Goal: Information Seeking & Learning: Learn about a topic

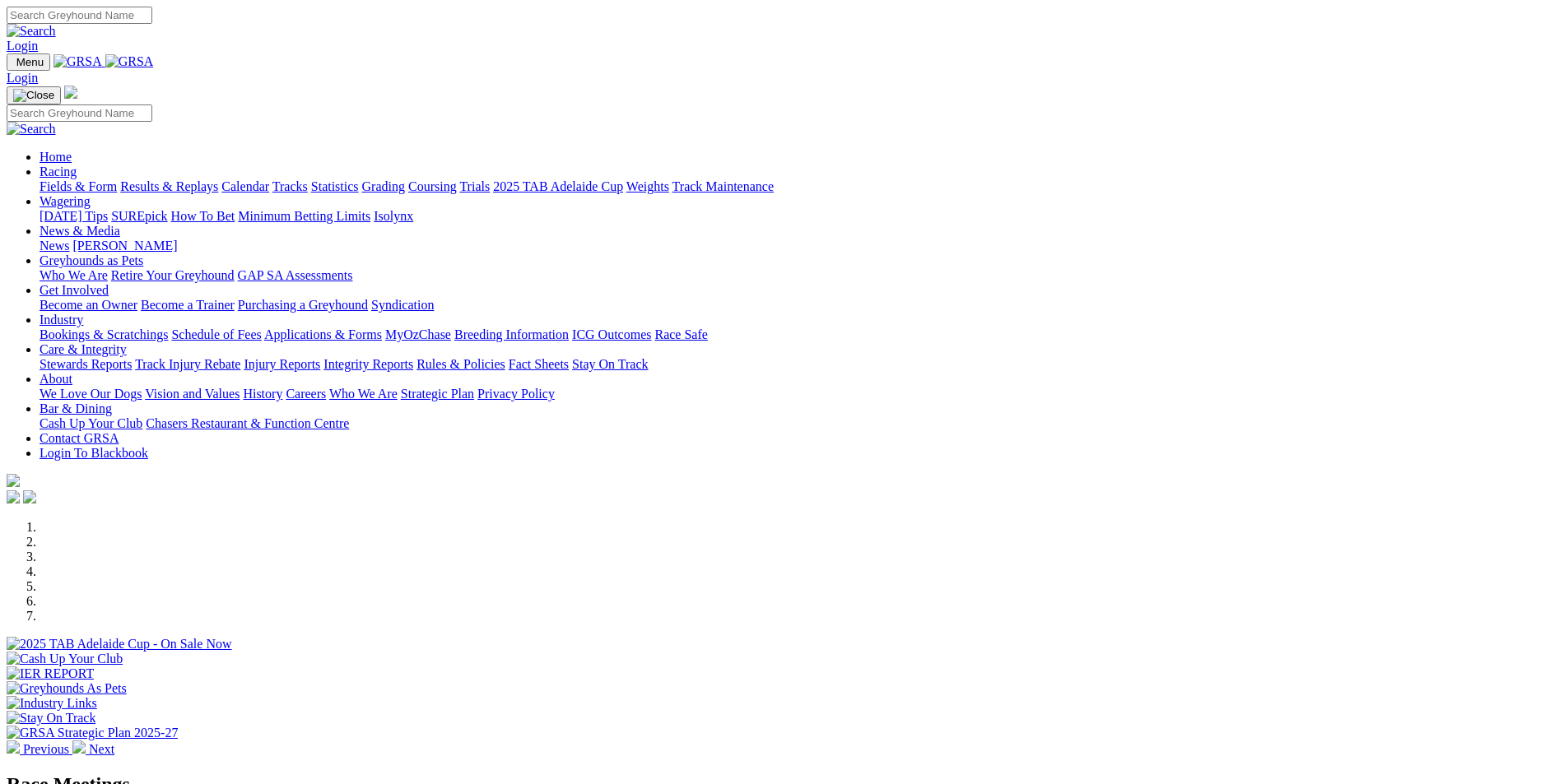
scroll to position [247, 0]
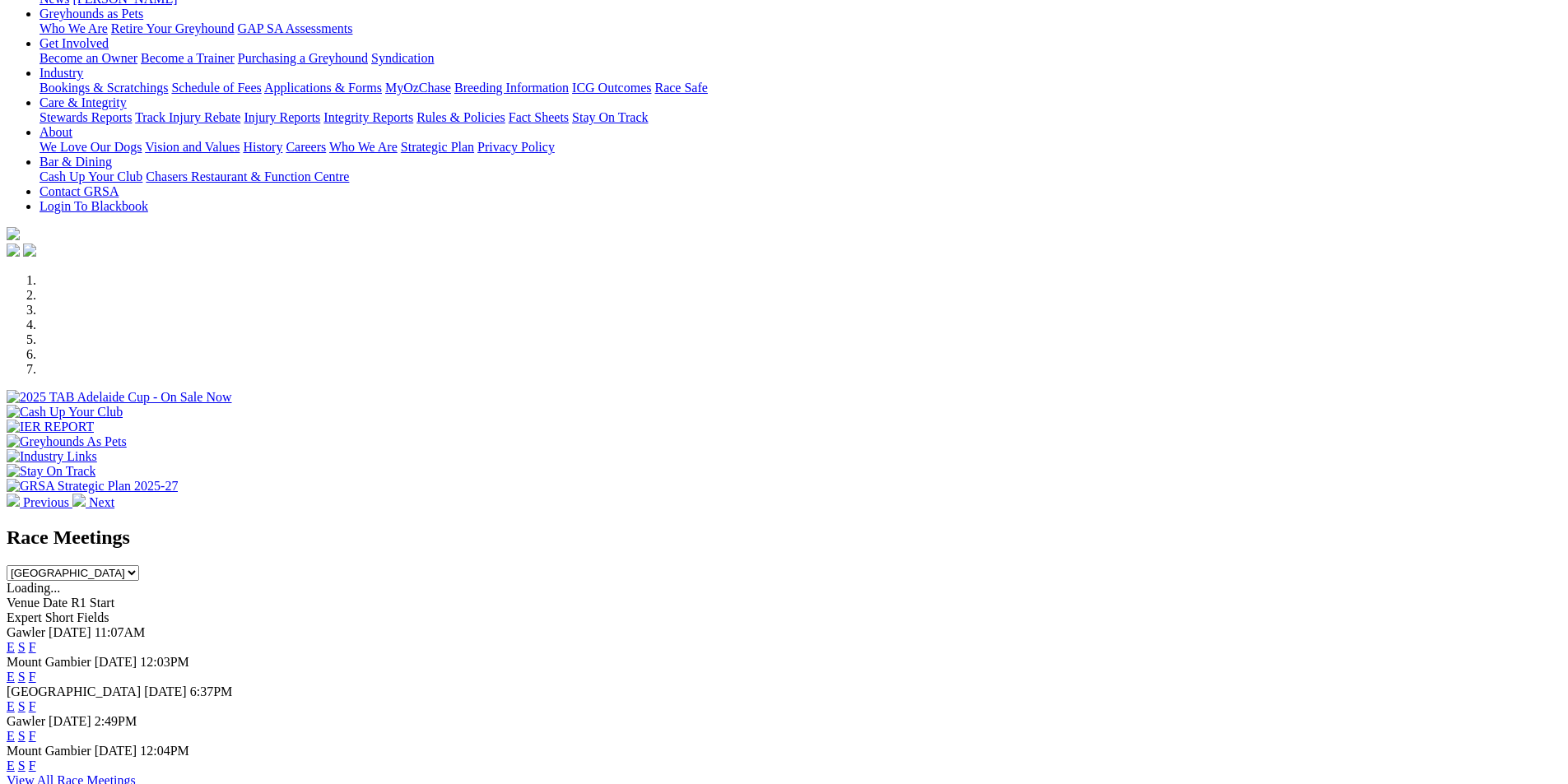
click at [139, 565] on select "South Australia New South Wales Northern Territory Queensland Tasmania Victoria…" at bounding box center [72, 572] width 133 height 15
select select "QLD"
click at [139, 565] on select "South Australia New South Wales Northern Territory Queensland Tasmania Victoria…" at bounding box center [72, 572] width 133 height 15
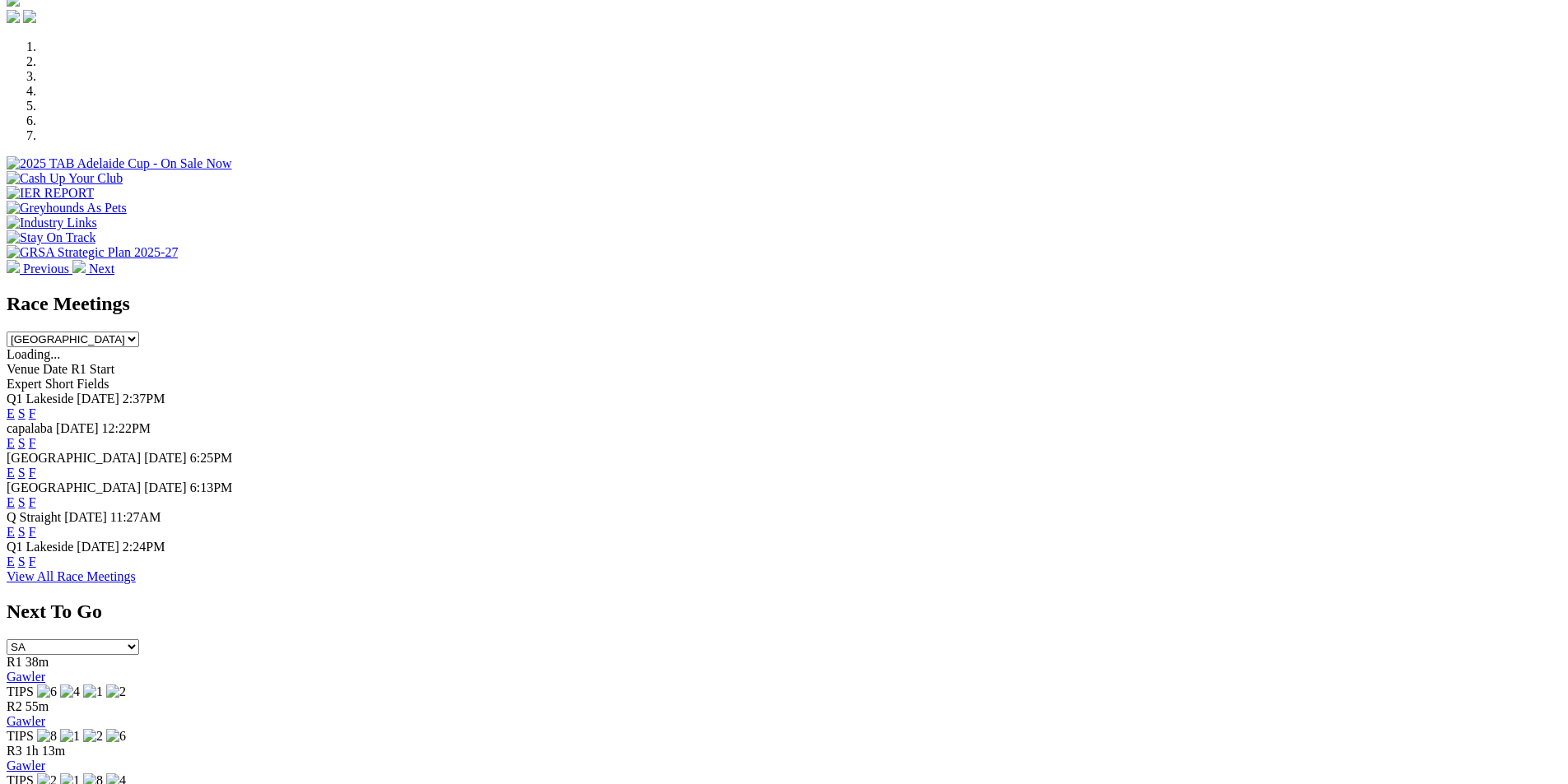
scroll to position [494, 0]
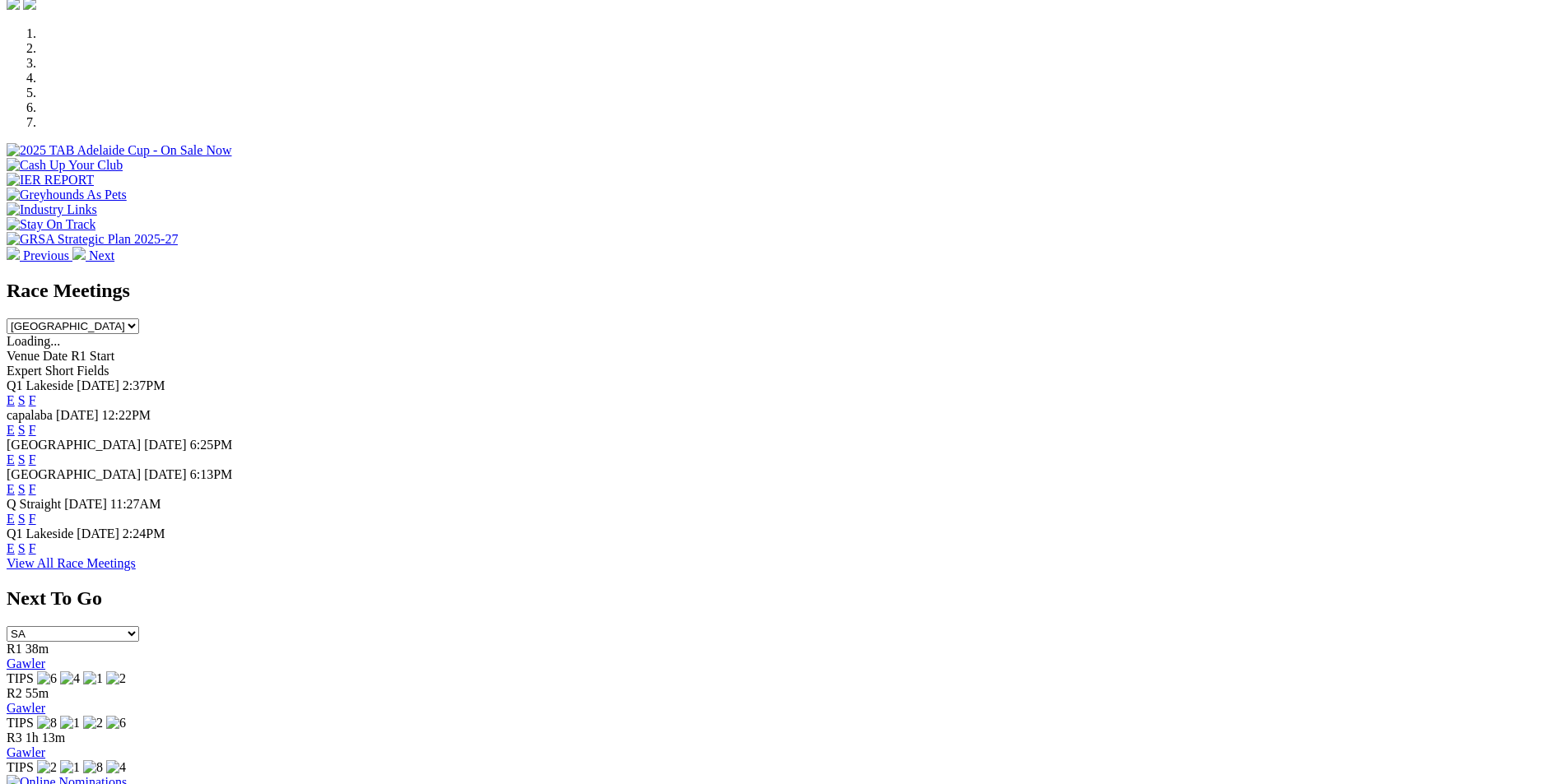
click at [36, 393] on link "F" at bounding box center [33, 400] width 7 height 14
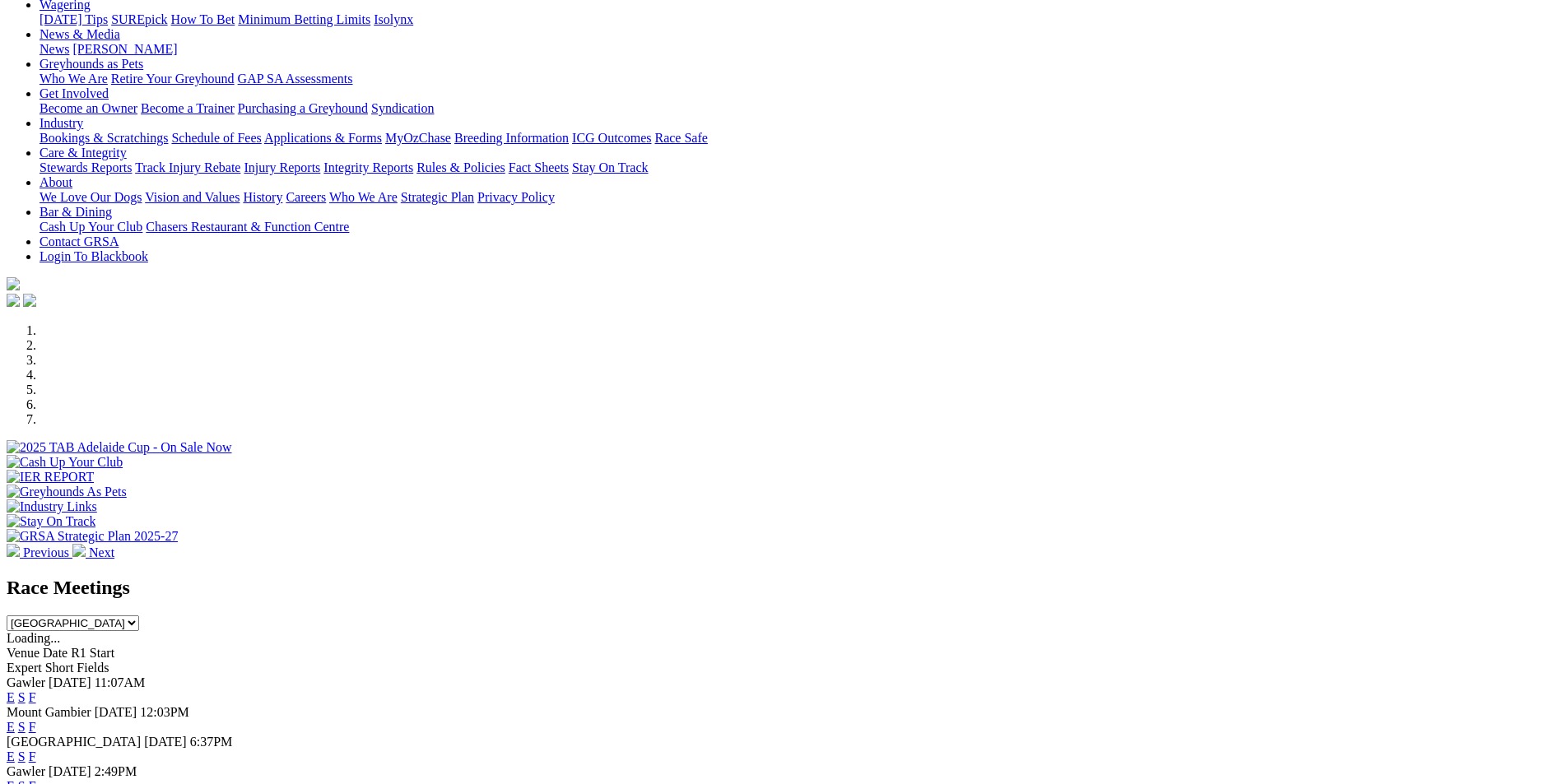
scroll to position [165, 0]
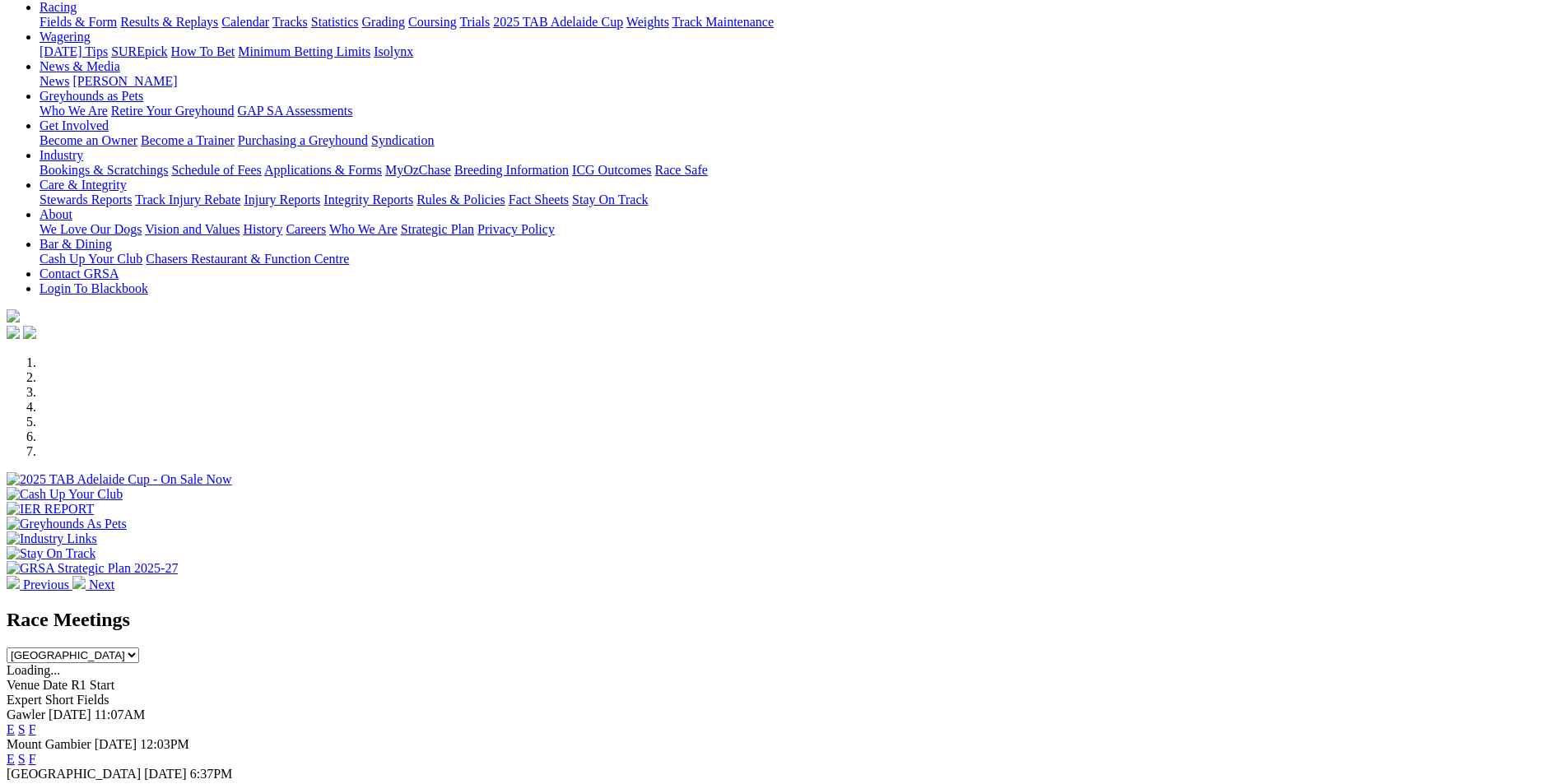
click at [139, 647] on select "South Australia New South Wales Northern Territory Queensland Tasmania Victoria…" at bounding box center [72, 655] width 133 height 15
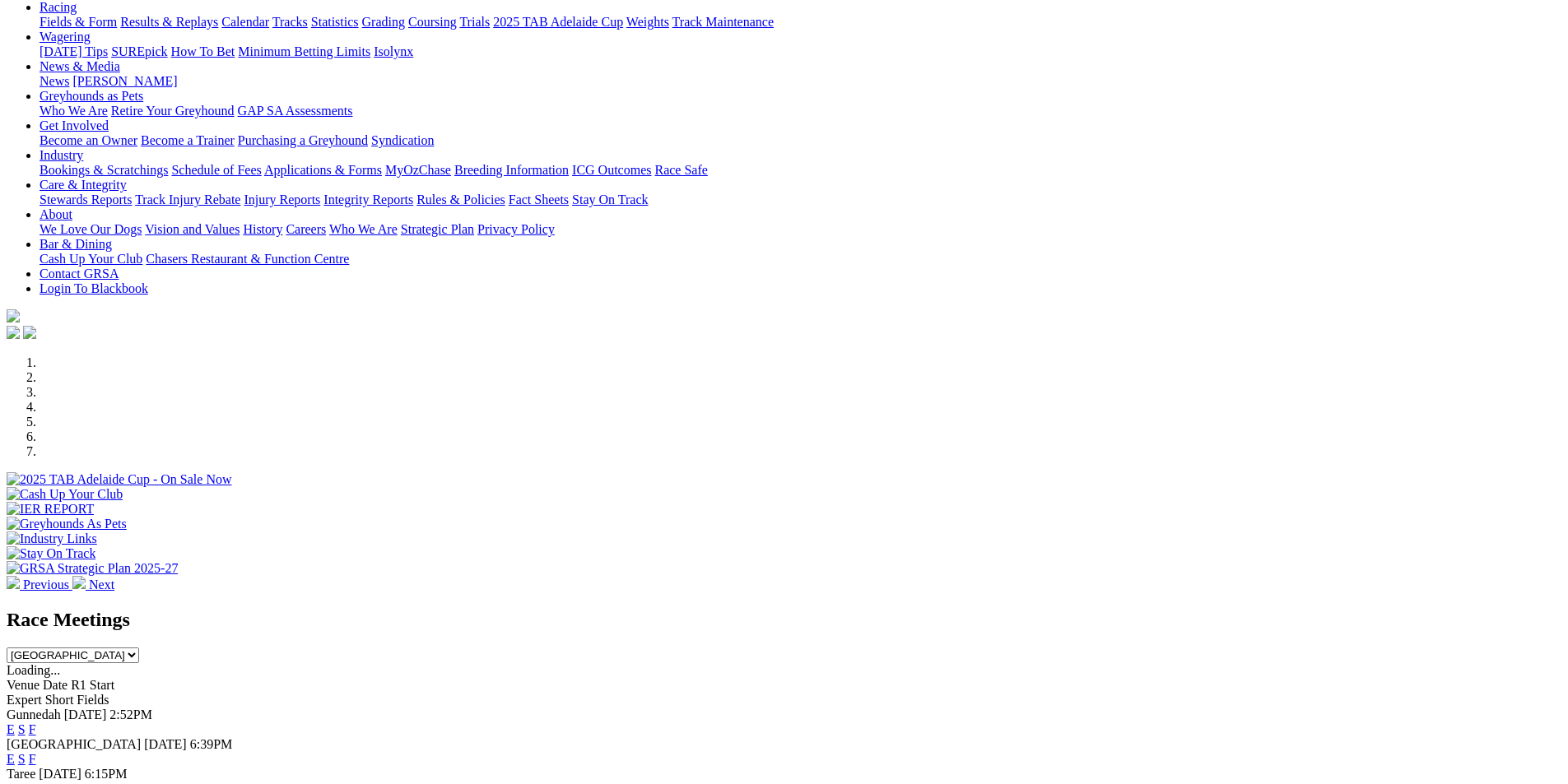
select select "QLD"
click at [139, 647] on select "South Australia New South Wales Northern Territory Queensland Tasmania Victoria…" at bounding box center [72, 655] width 133 height 15
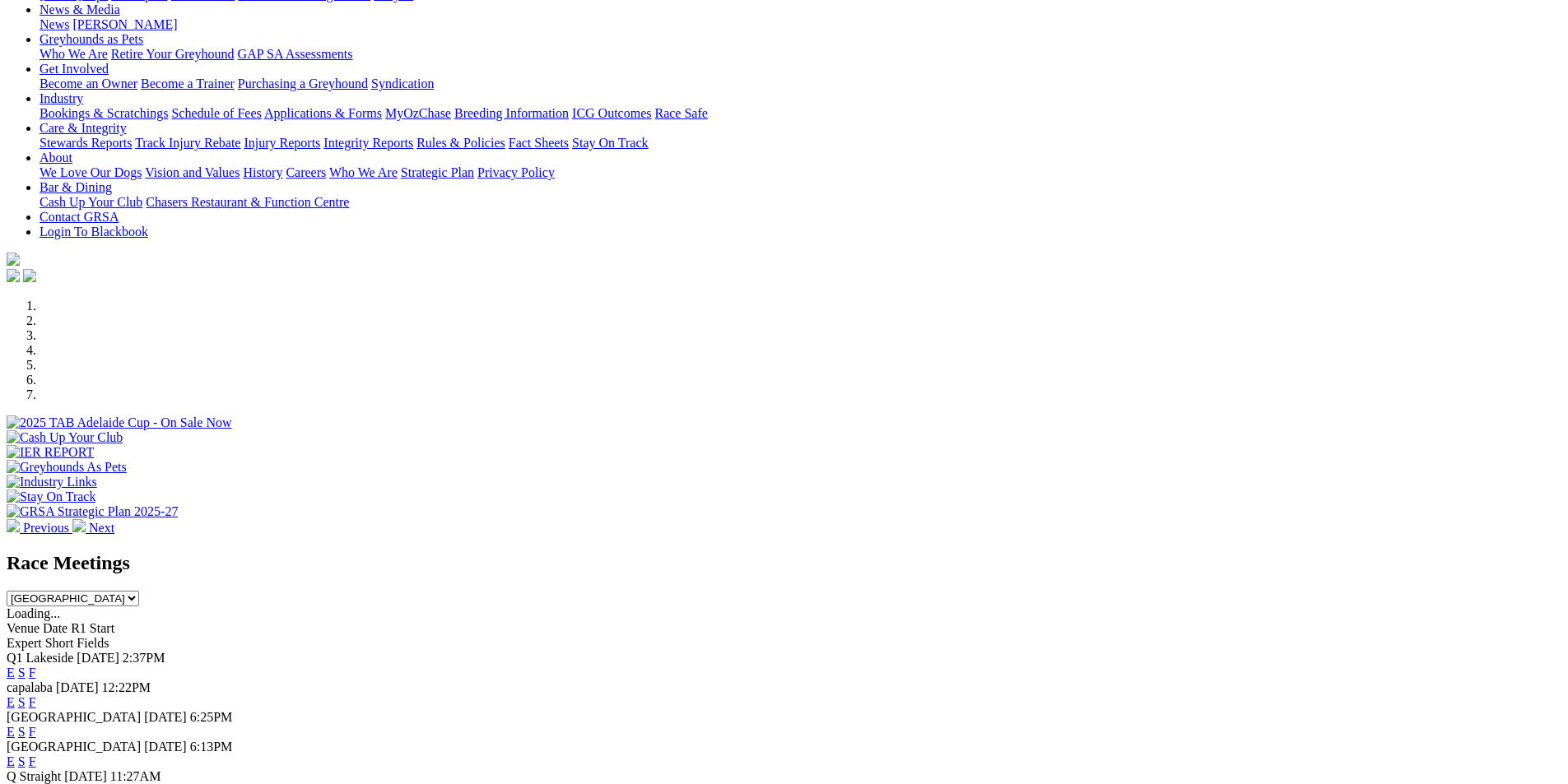
scroll to position [247, 0]
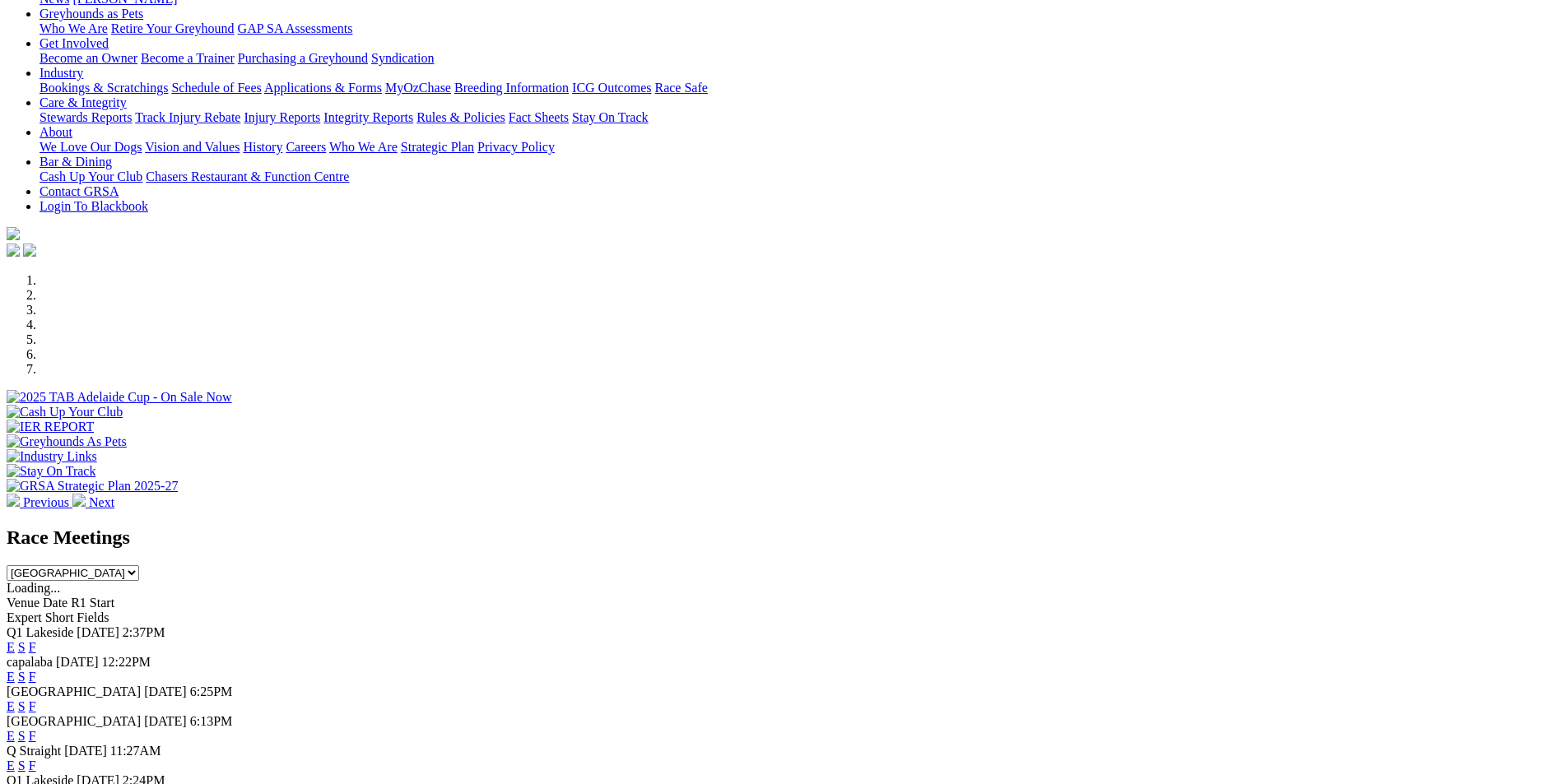
click at [14, 640] on link "E" at bounding box center [10, 647] width 8 height 14
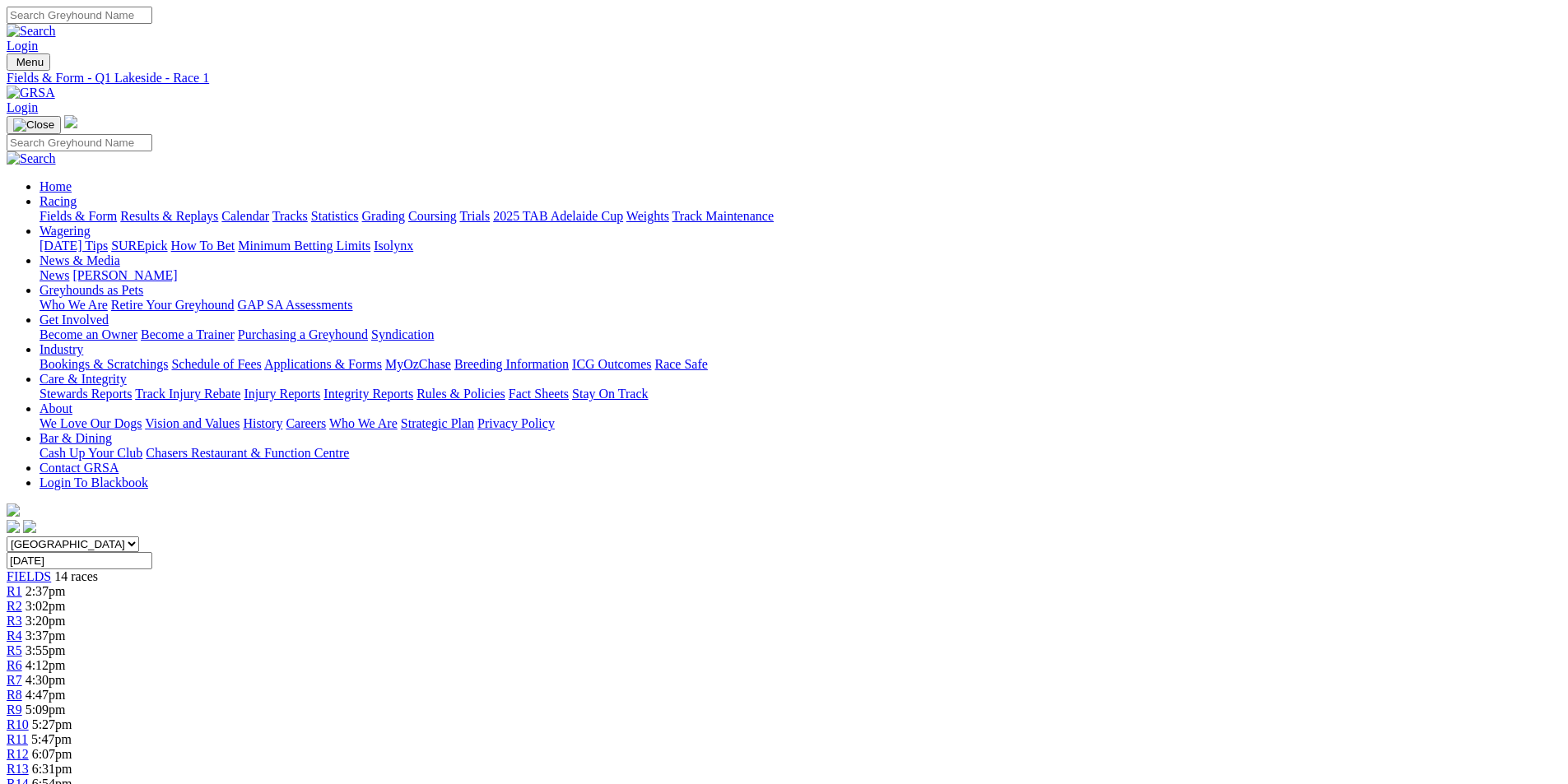
select select "10"
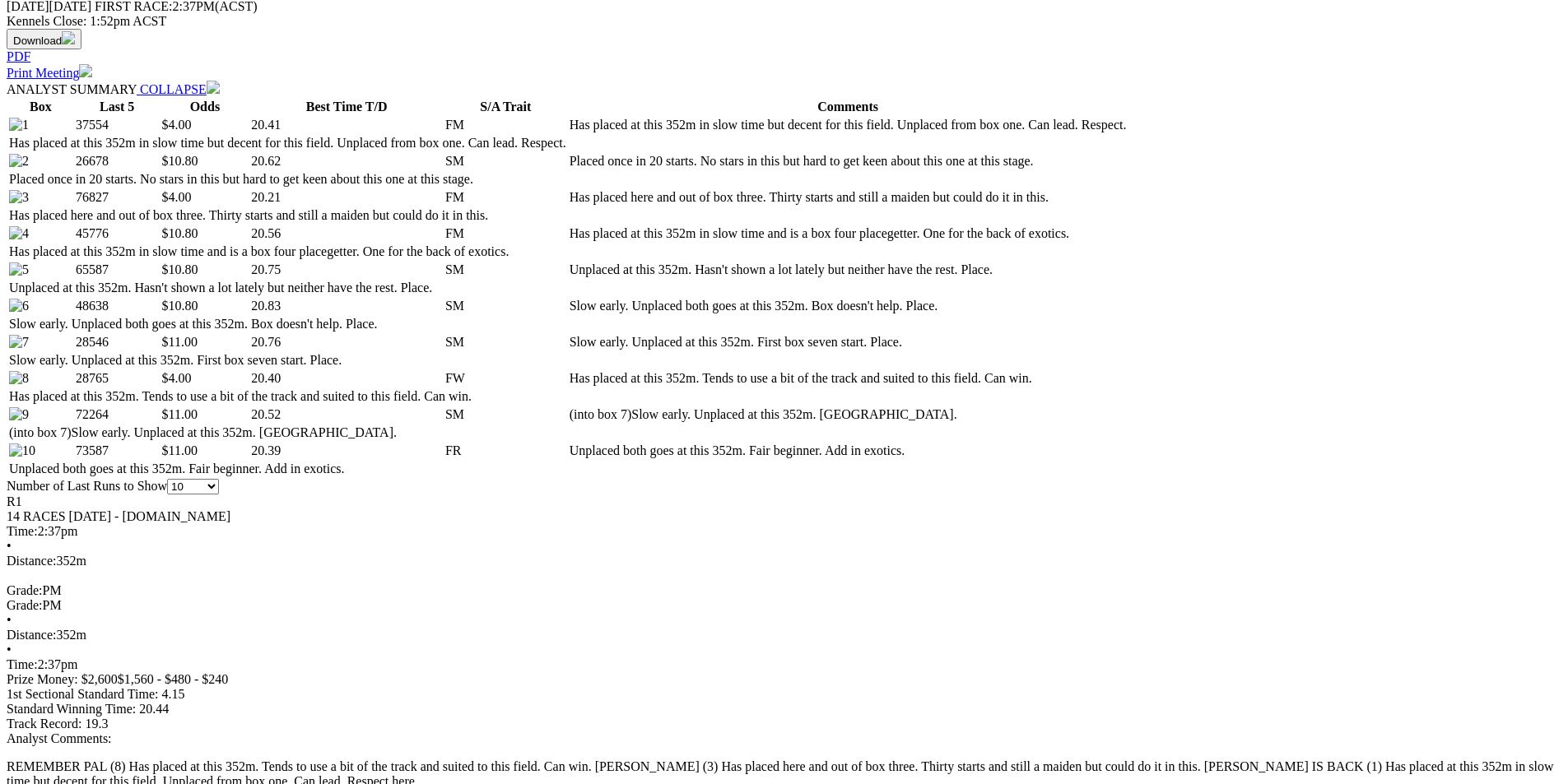
scroll to position [823, 0]
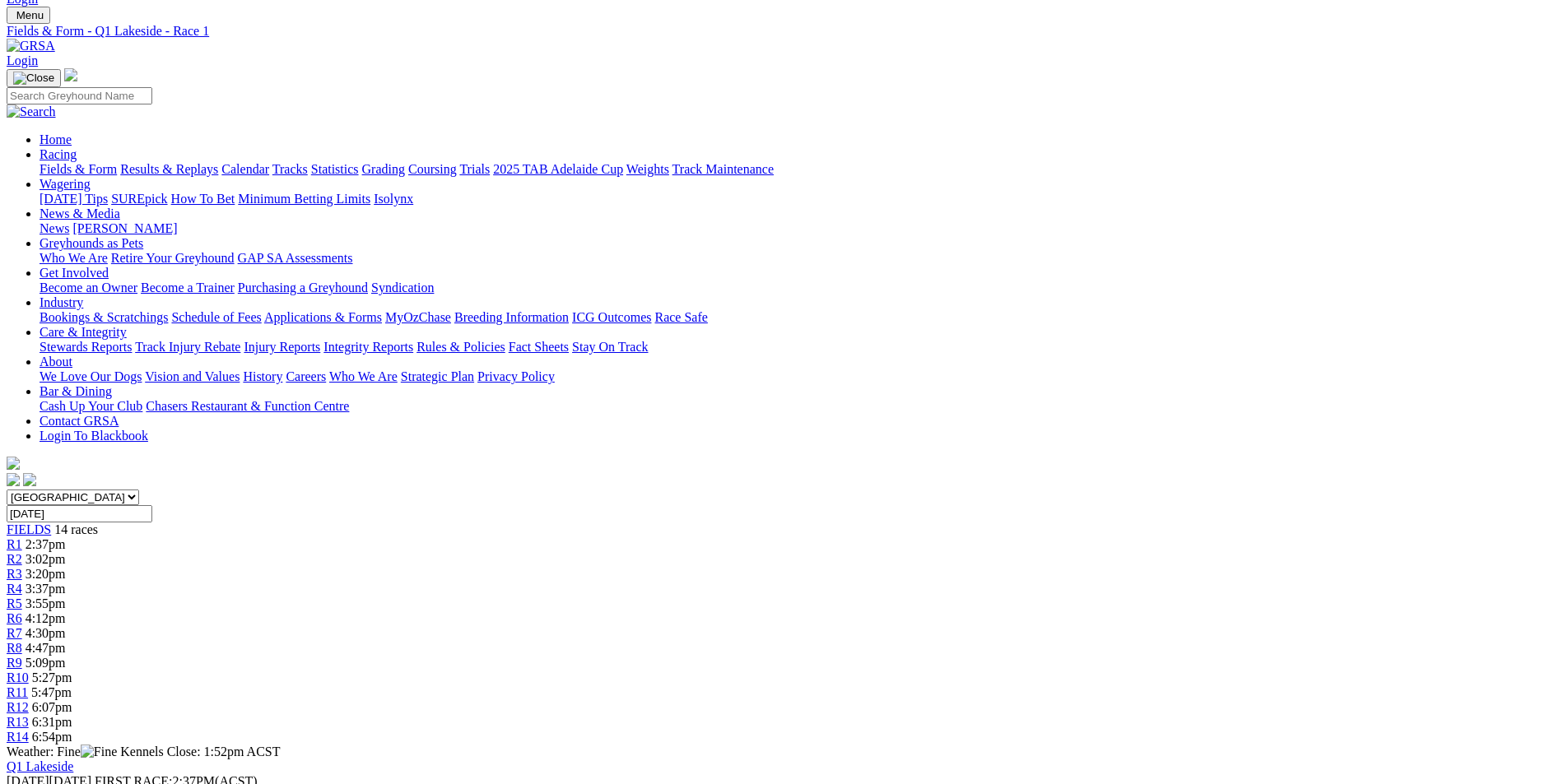
scroll to position [0, 0]
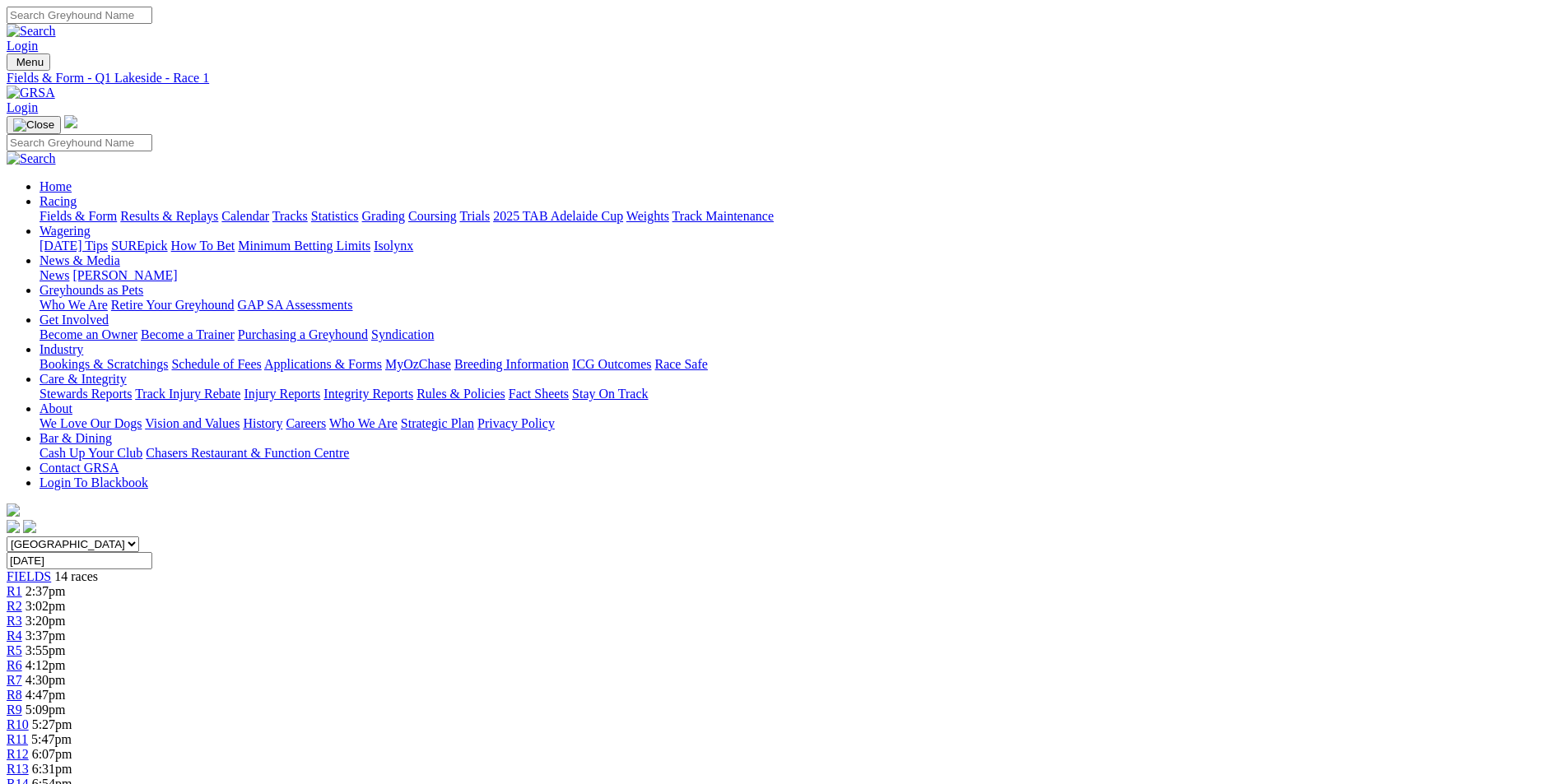
click at [23, 600] on span "R2" at bounding box center [14, 606] width 15 height 14
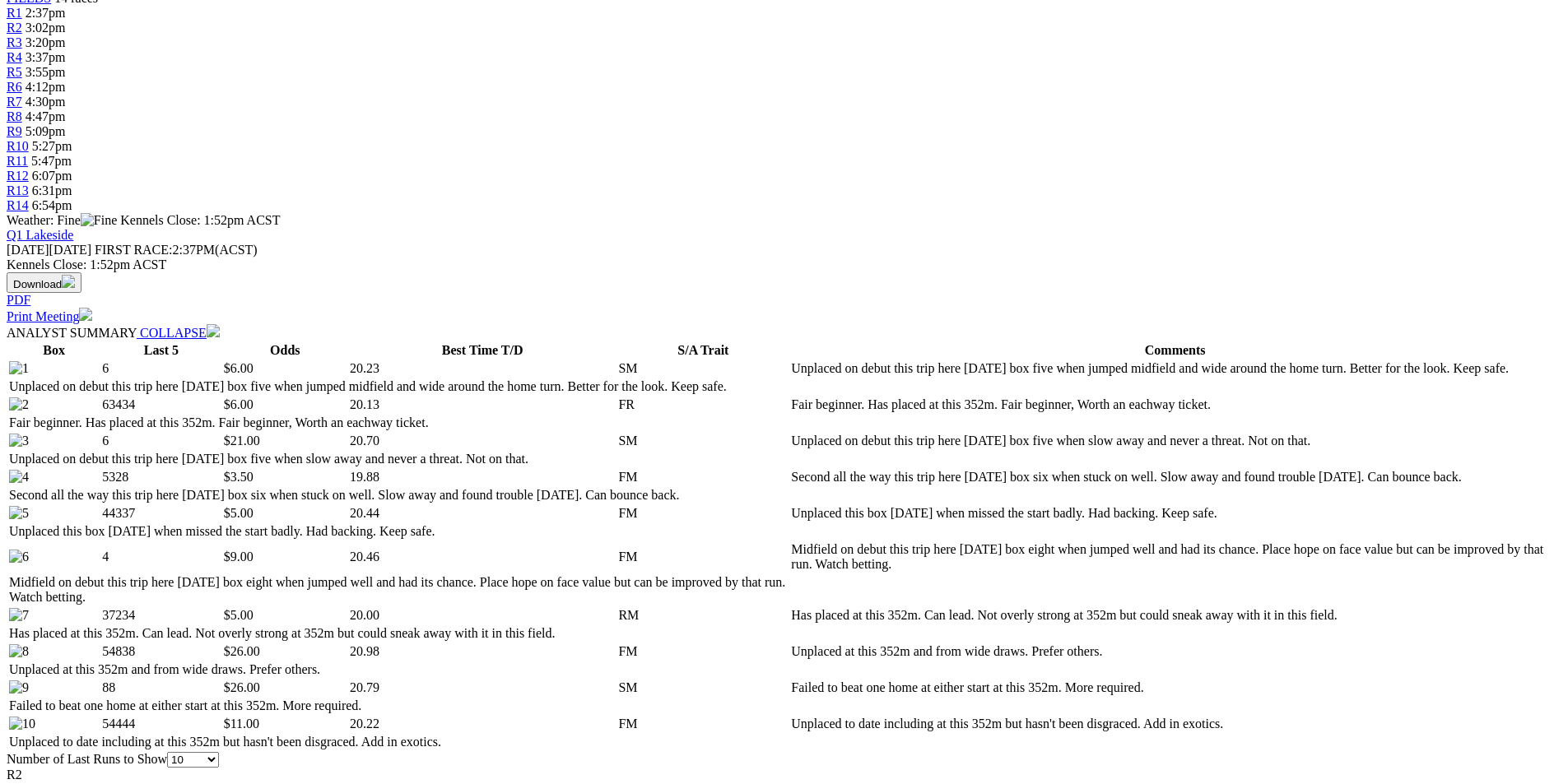
scroll to position [658, 0]
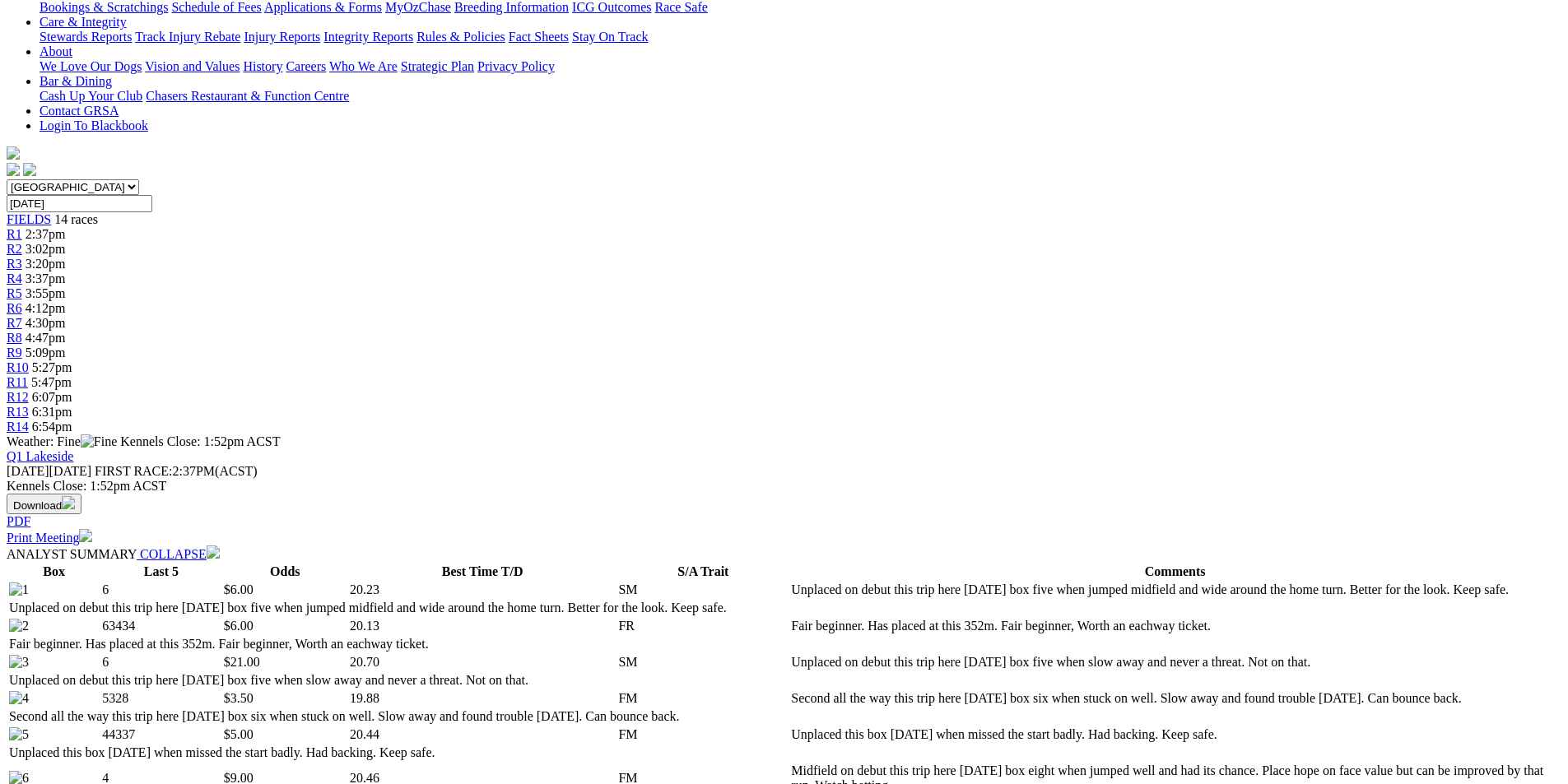
scroll to position [0, 0]
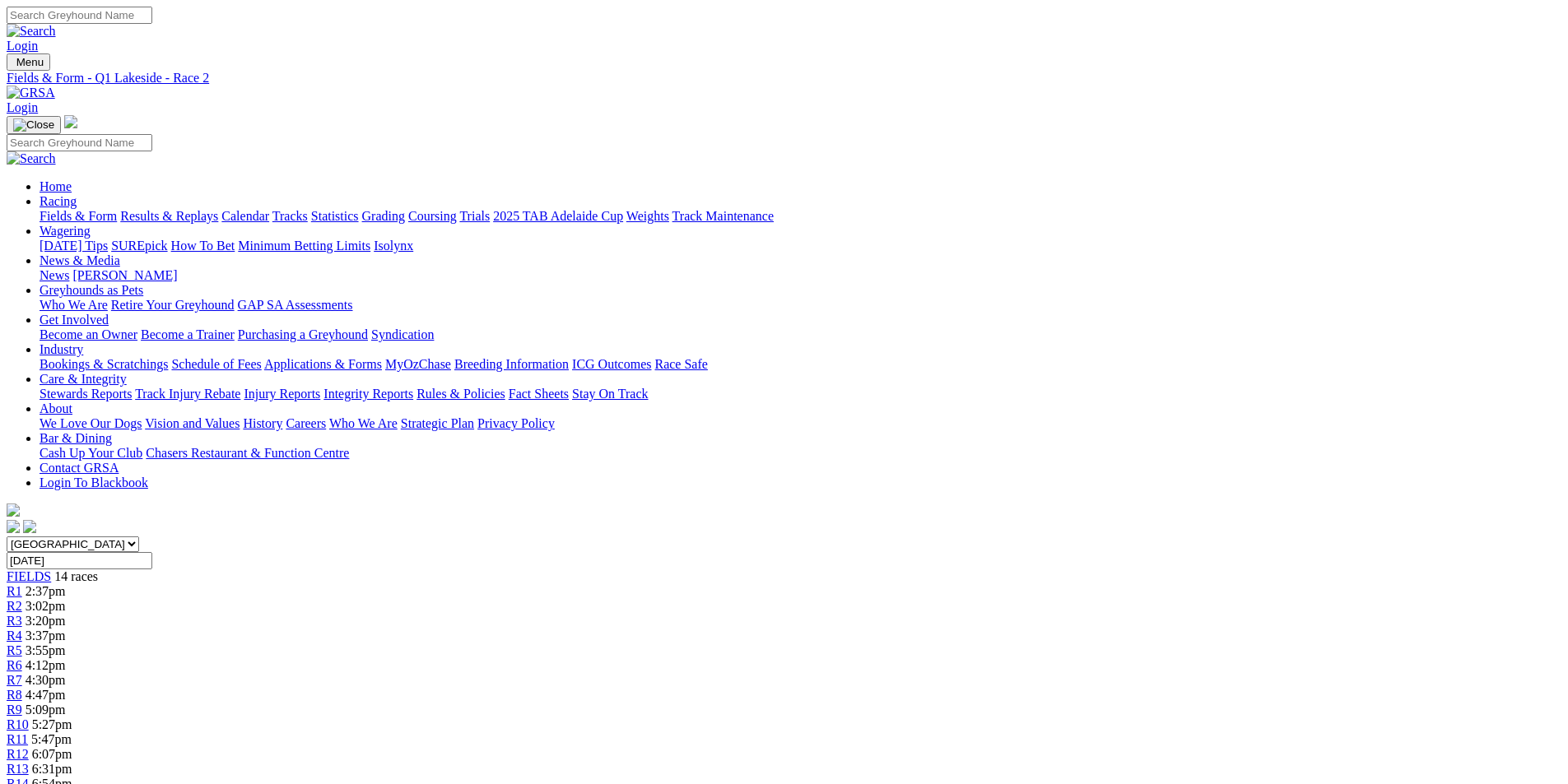
click at [23, 614] on span "R3" at bounding box center [14, 620] width 15 height 14
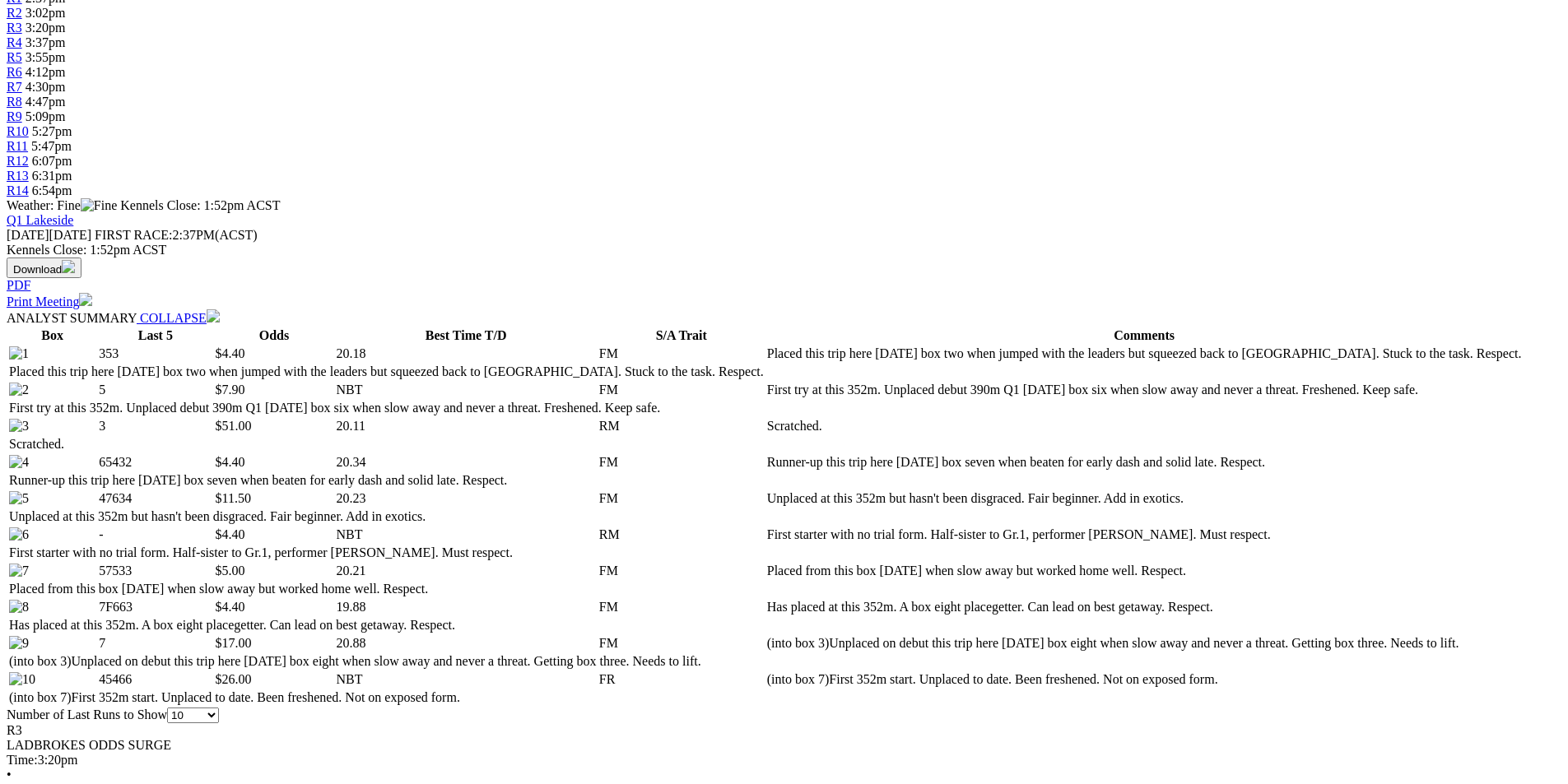
scroll to position [741, 0]
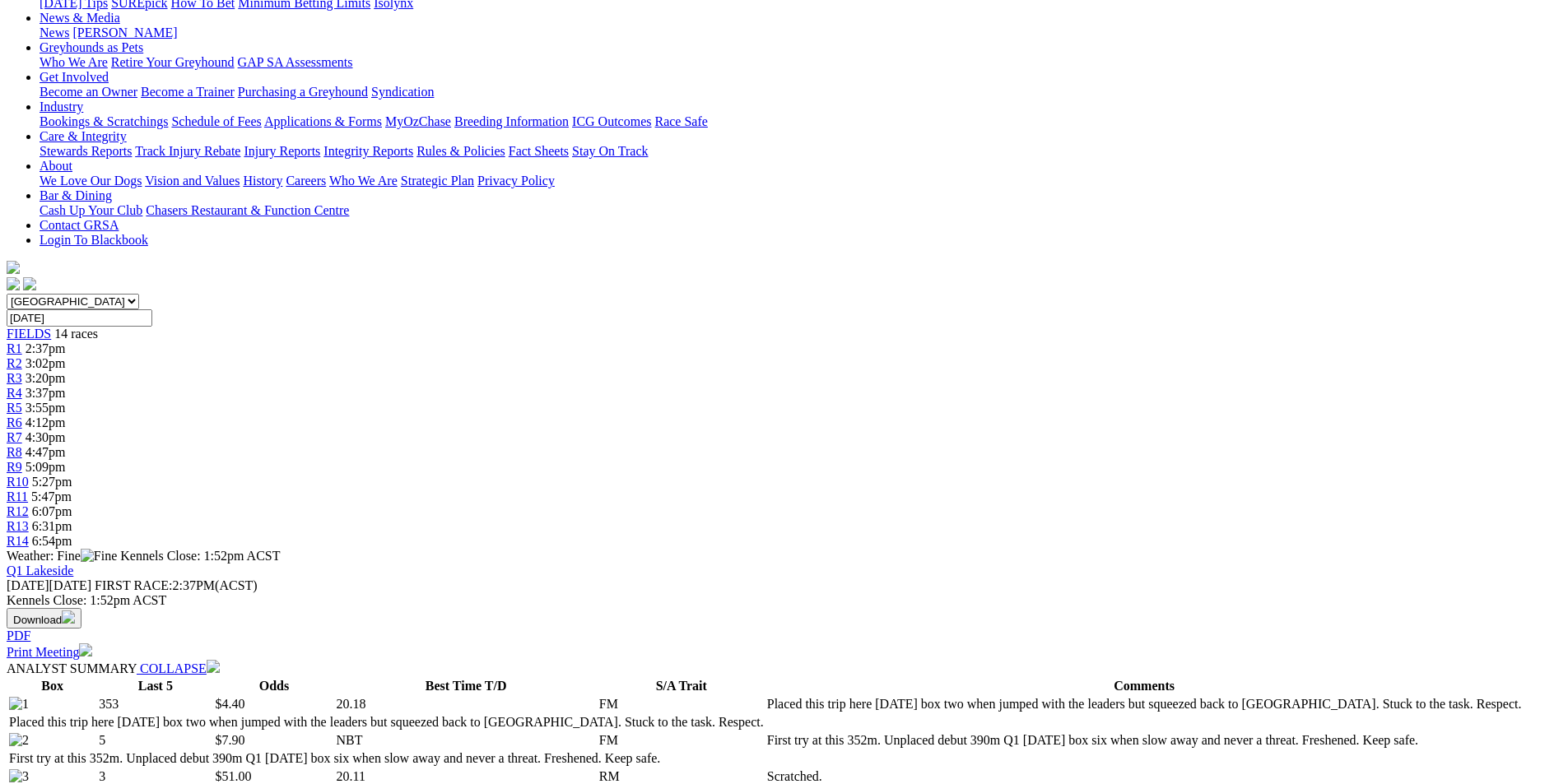
scroll to position [0, 0]
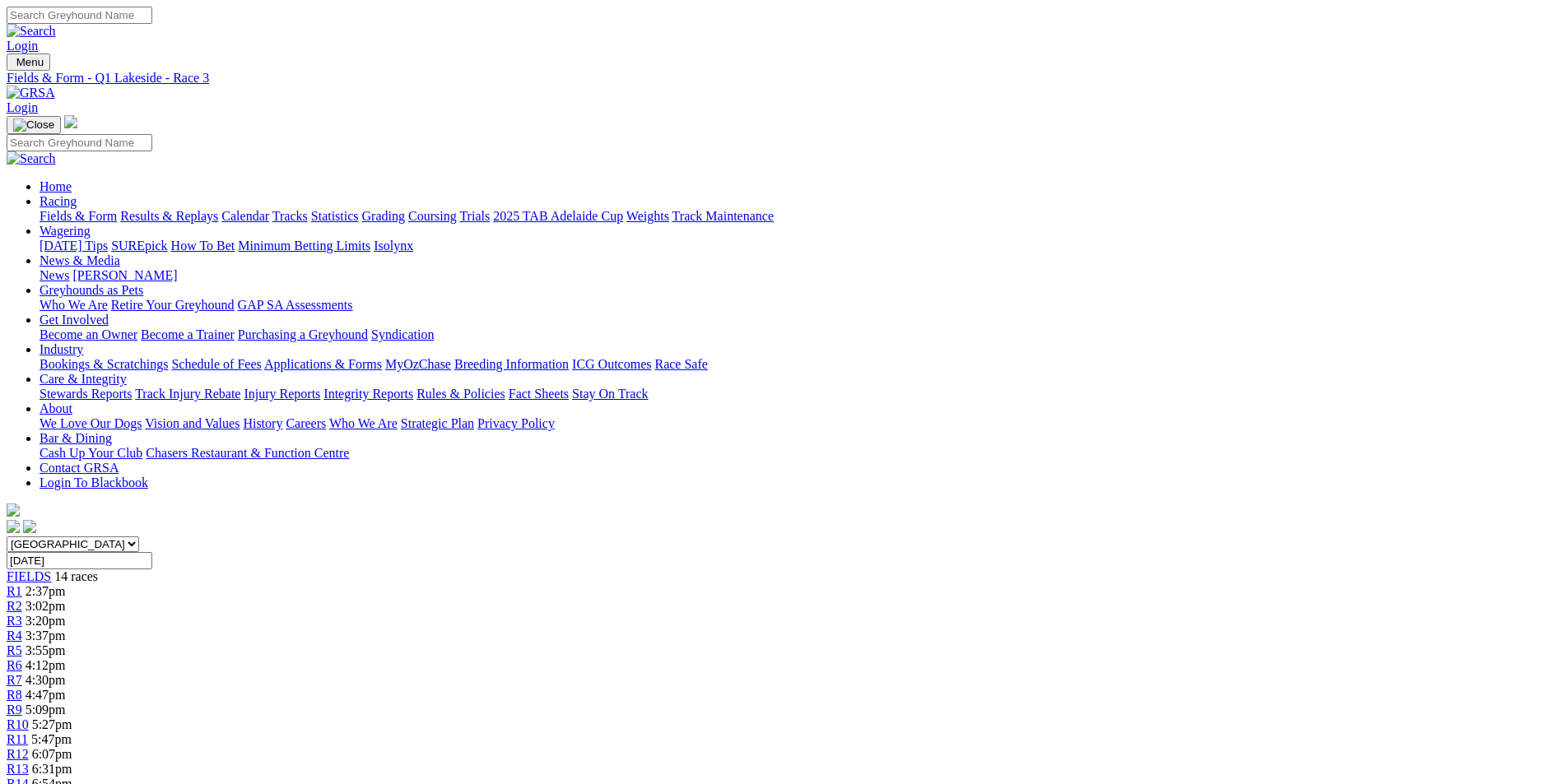
click at [23, 628] on span "R4" at bounding box center [14, 635] width 15 height 14
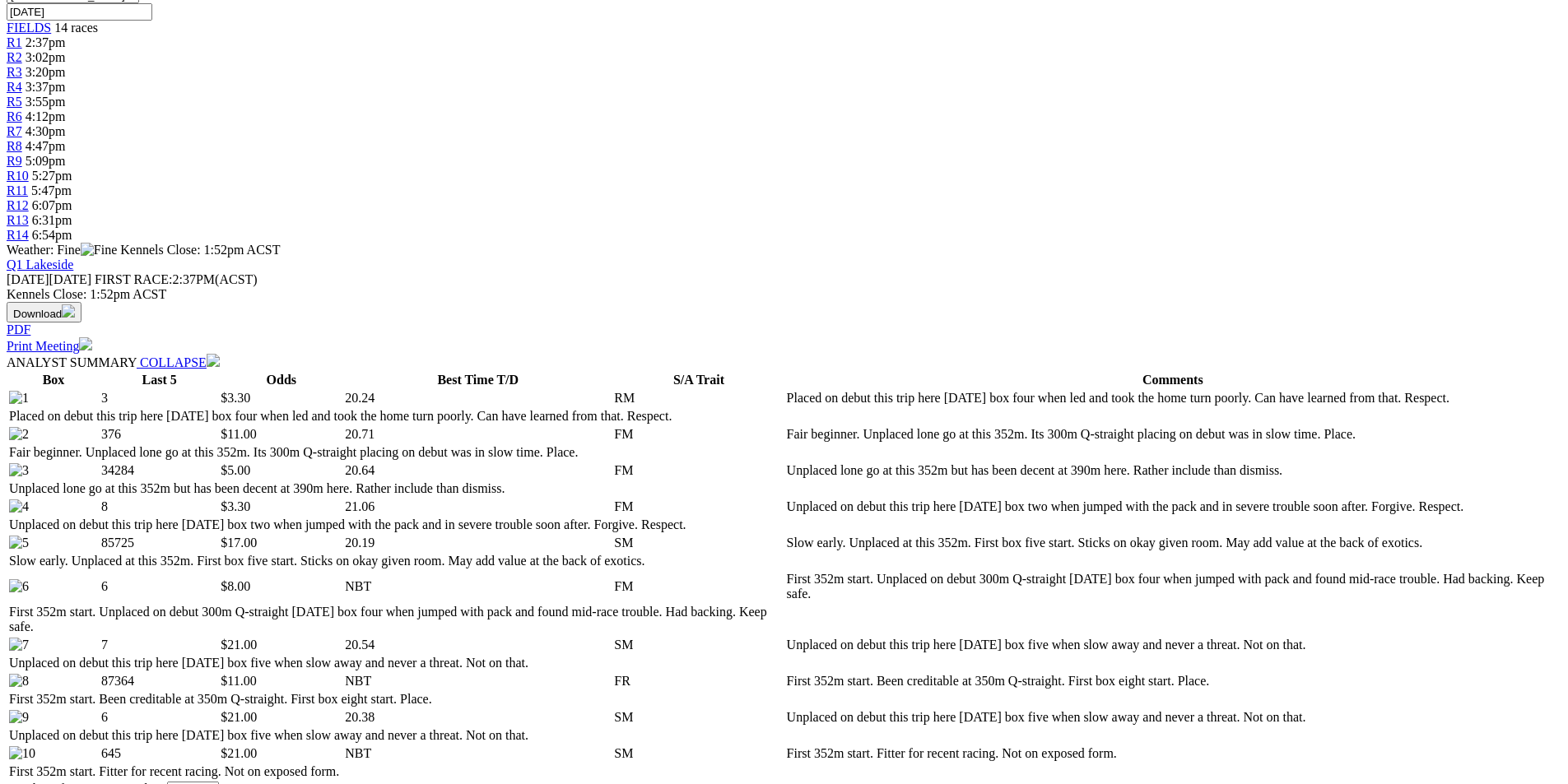
scroll to position [658, 0]
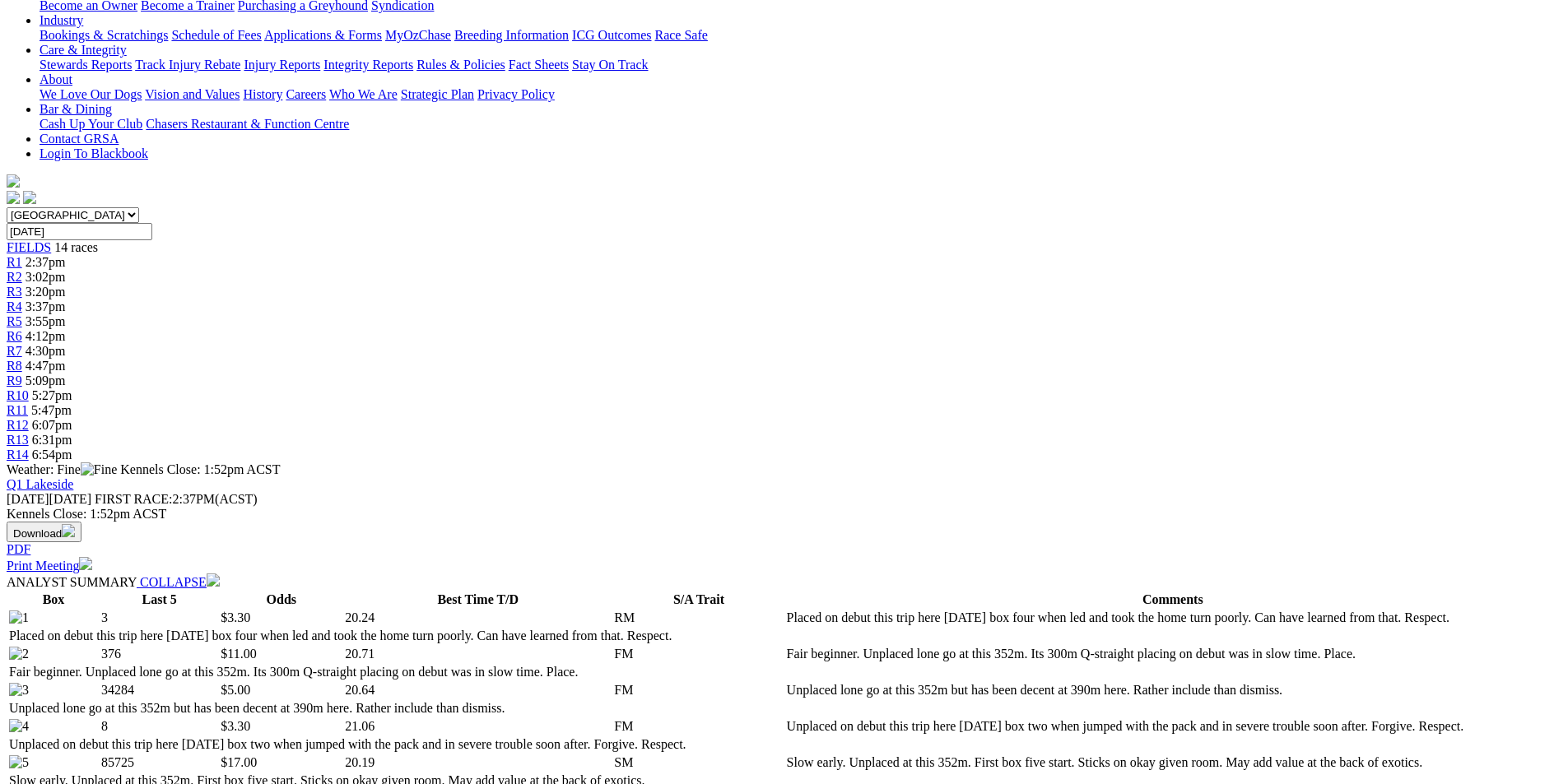
scroll to position [0, 0]
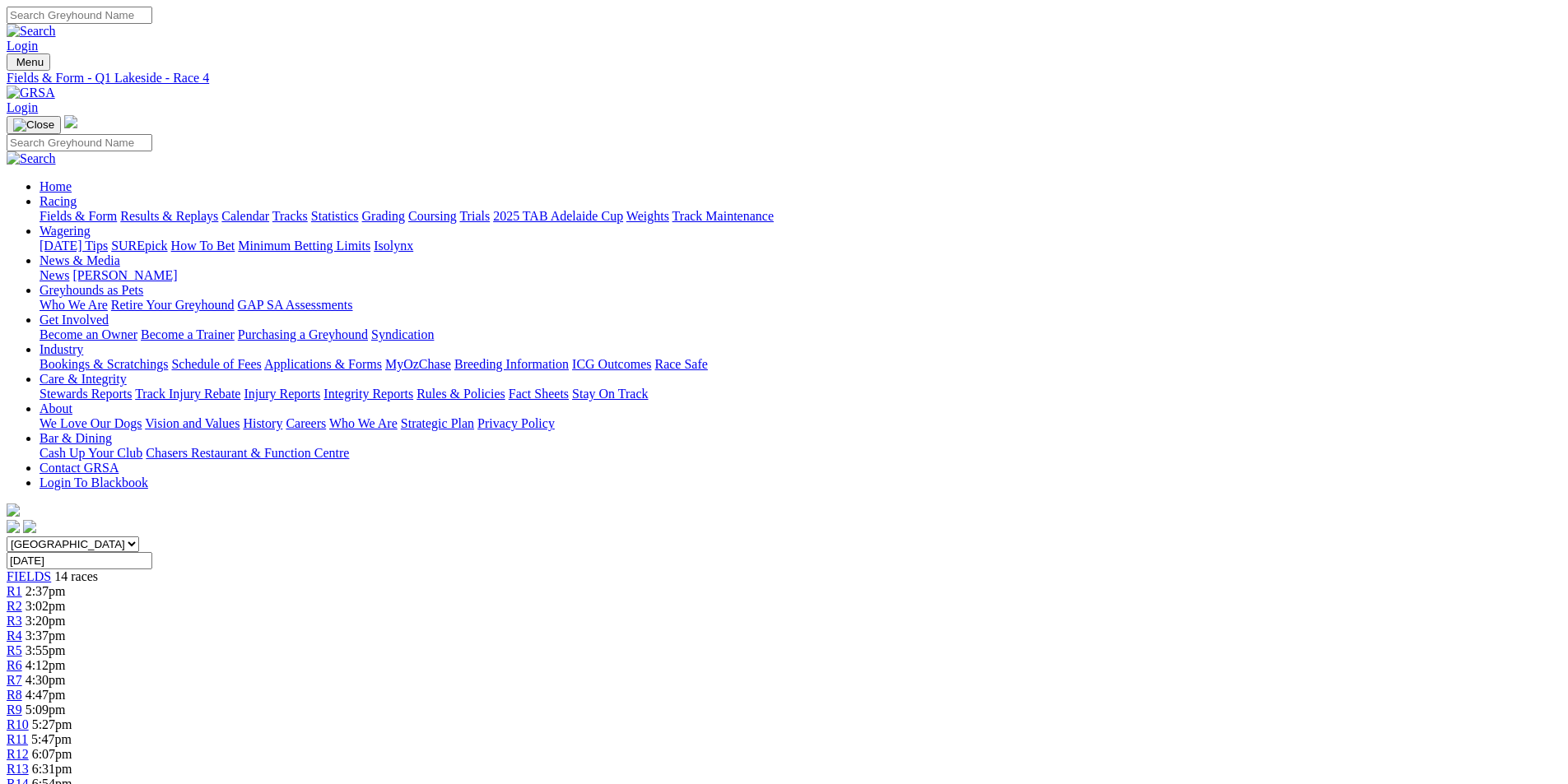
click at [66, 644] on span "3:55pm" at bounding box center [45, 650] width 41 height 14
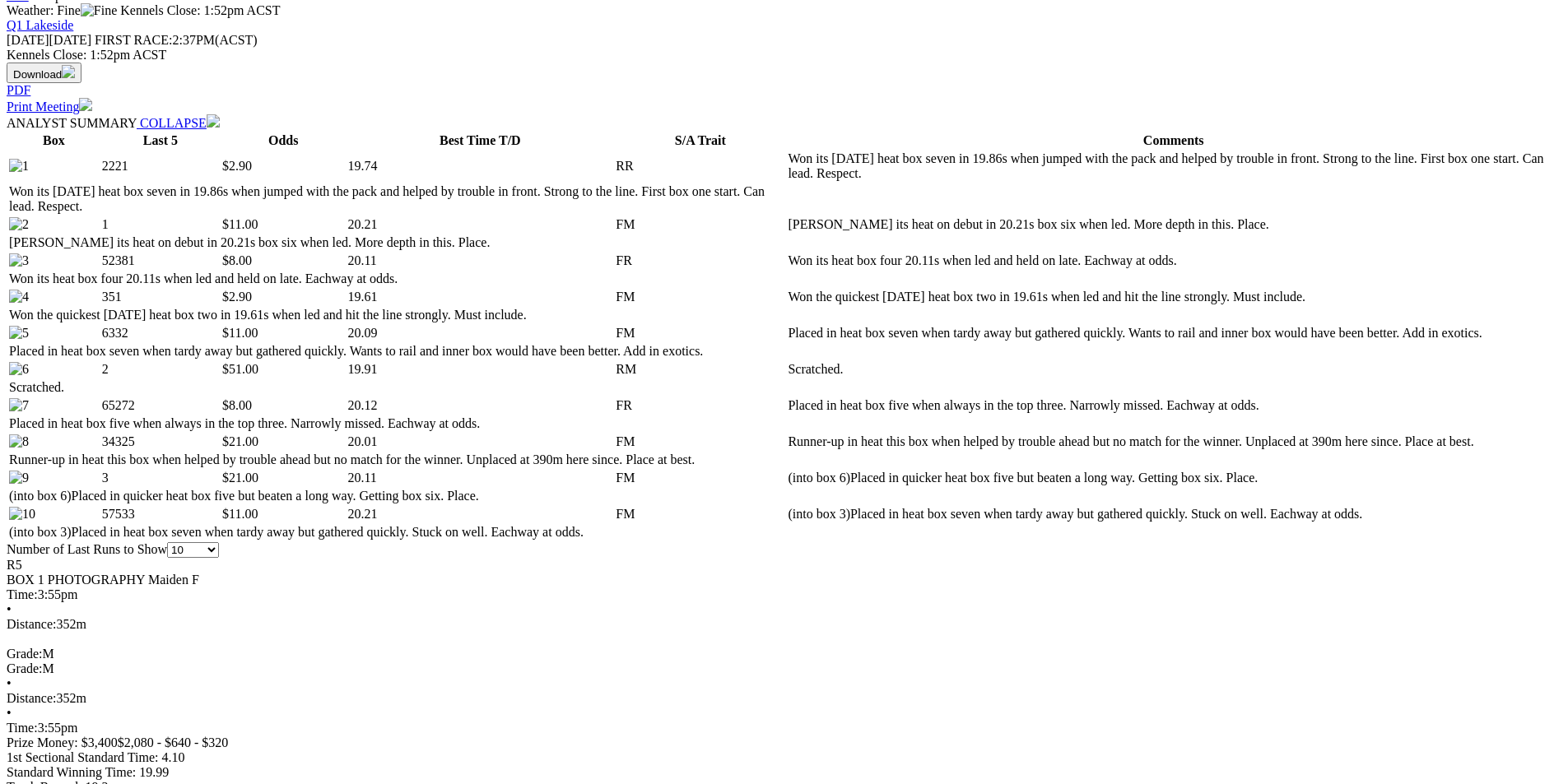
scroll to position [823, 0]
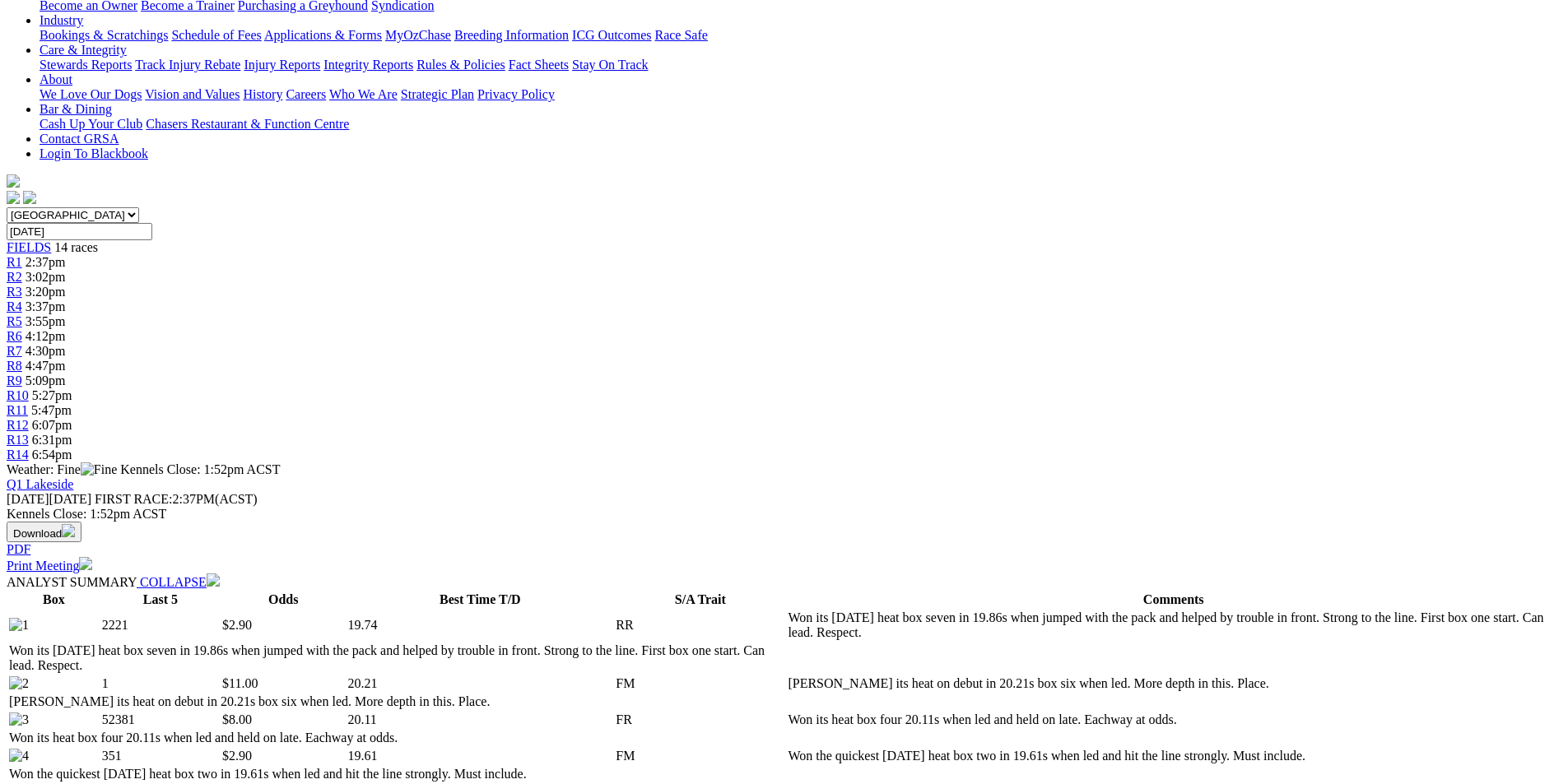
scroll to position [0, 0]
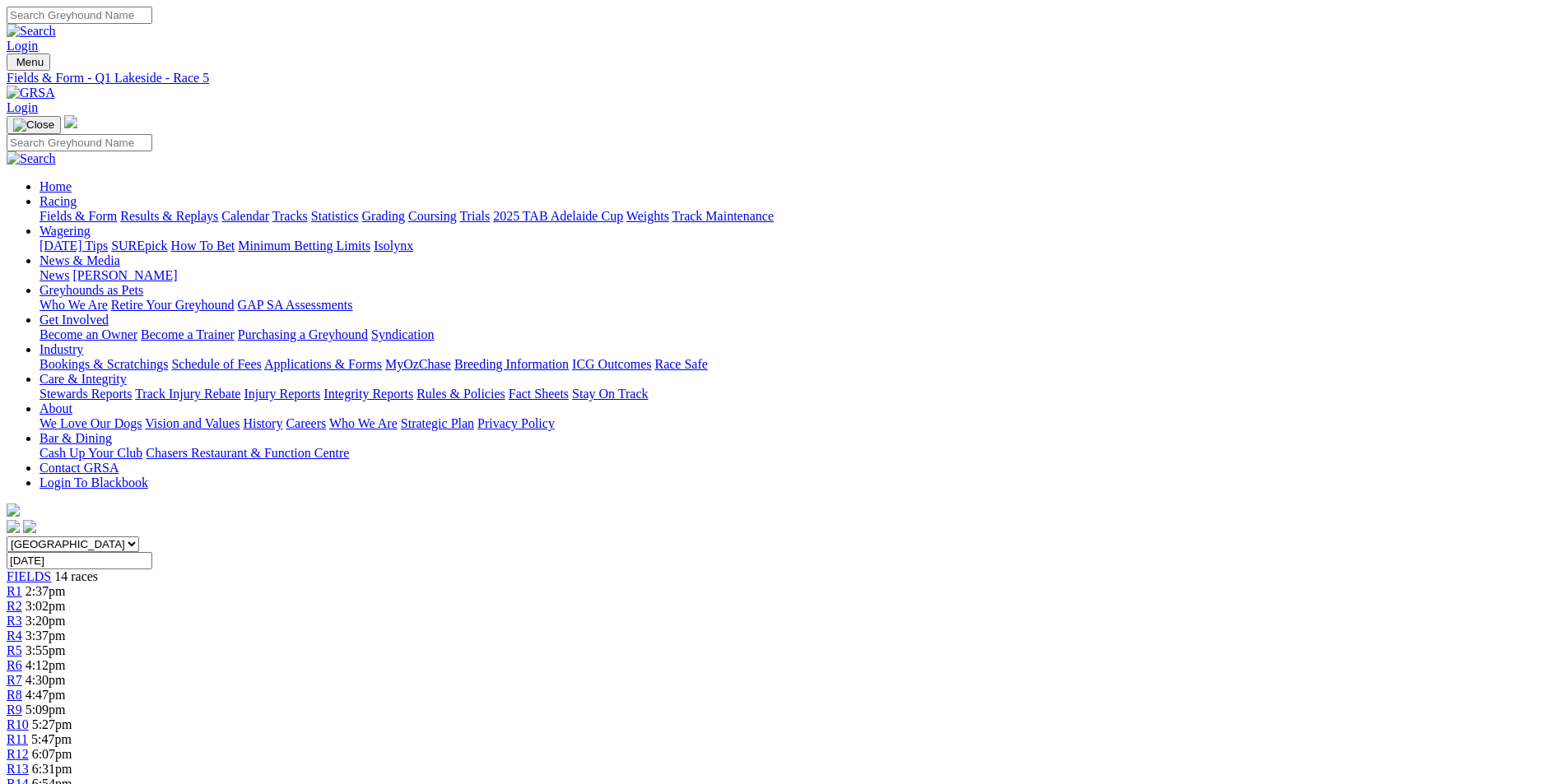
click at [23, 658] on link "R6" at bounding box center [14, 665] width 15 height 14
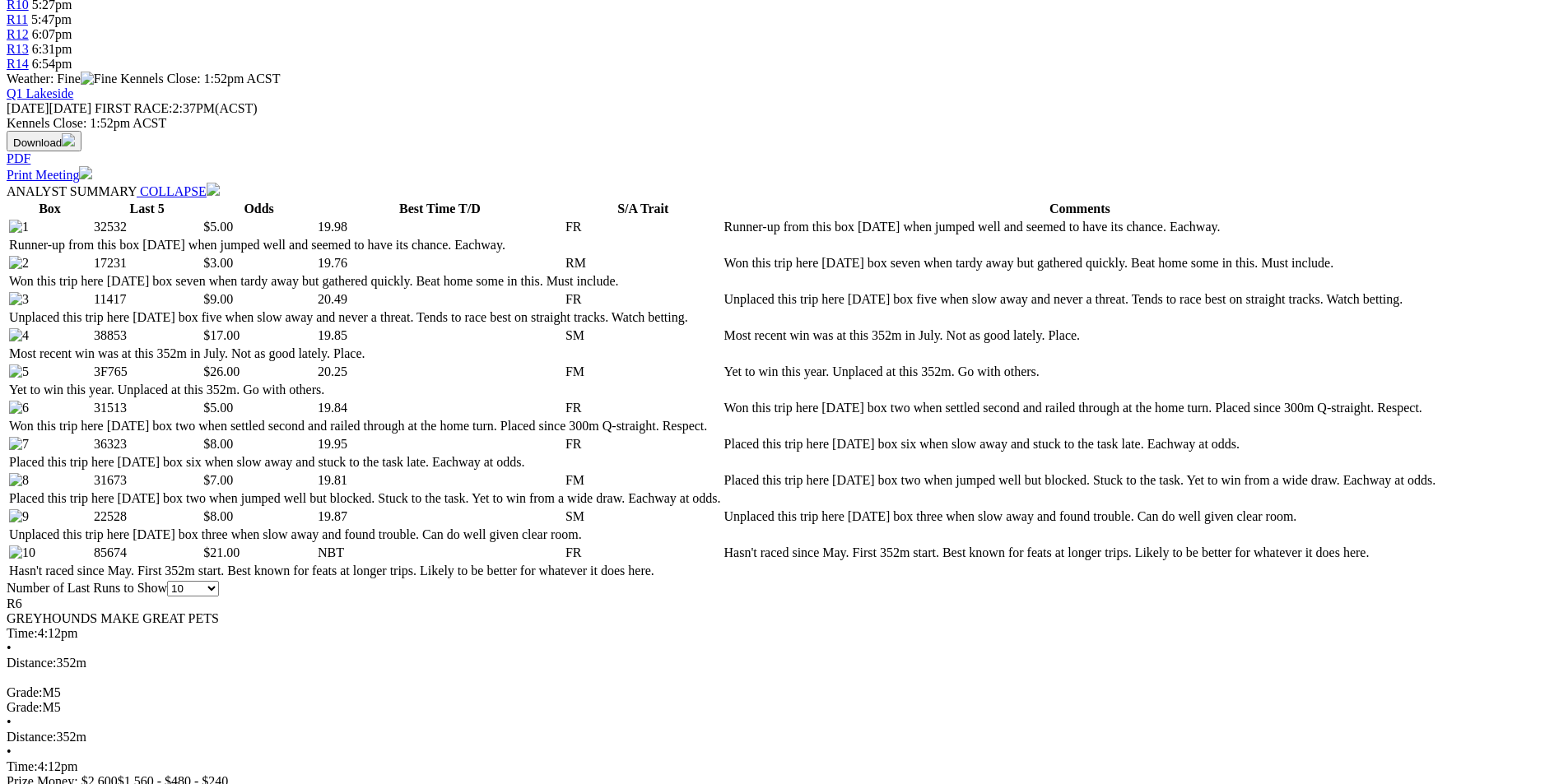
scroll to position [741, 0]
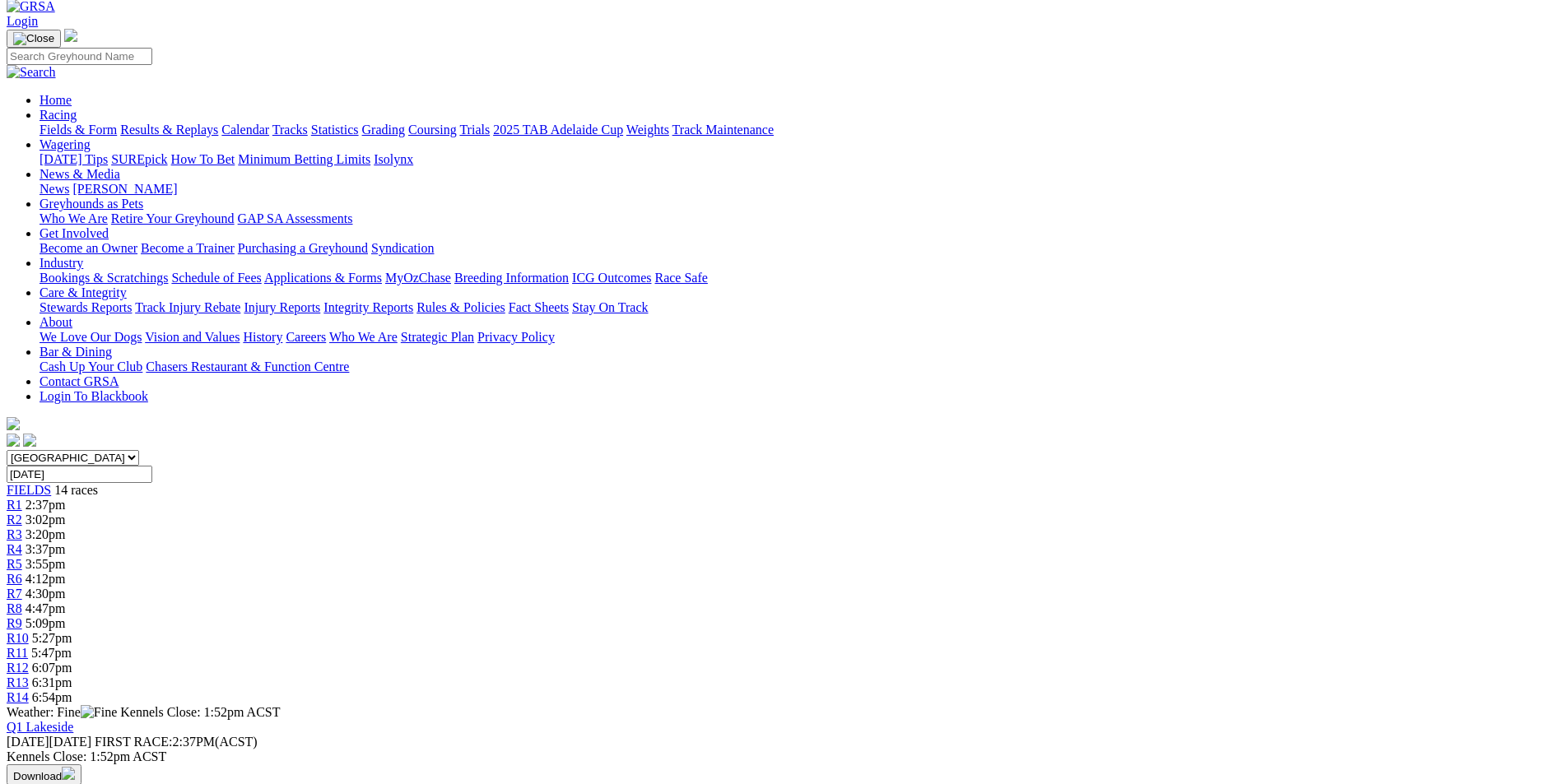
scroll to position [82, 0]
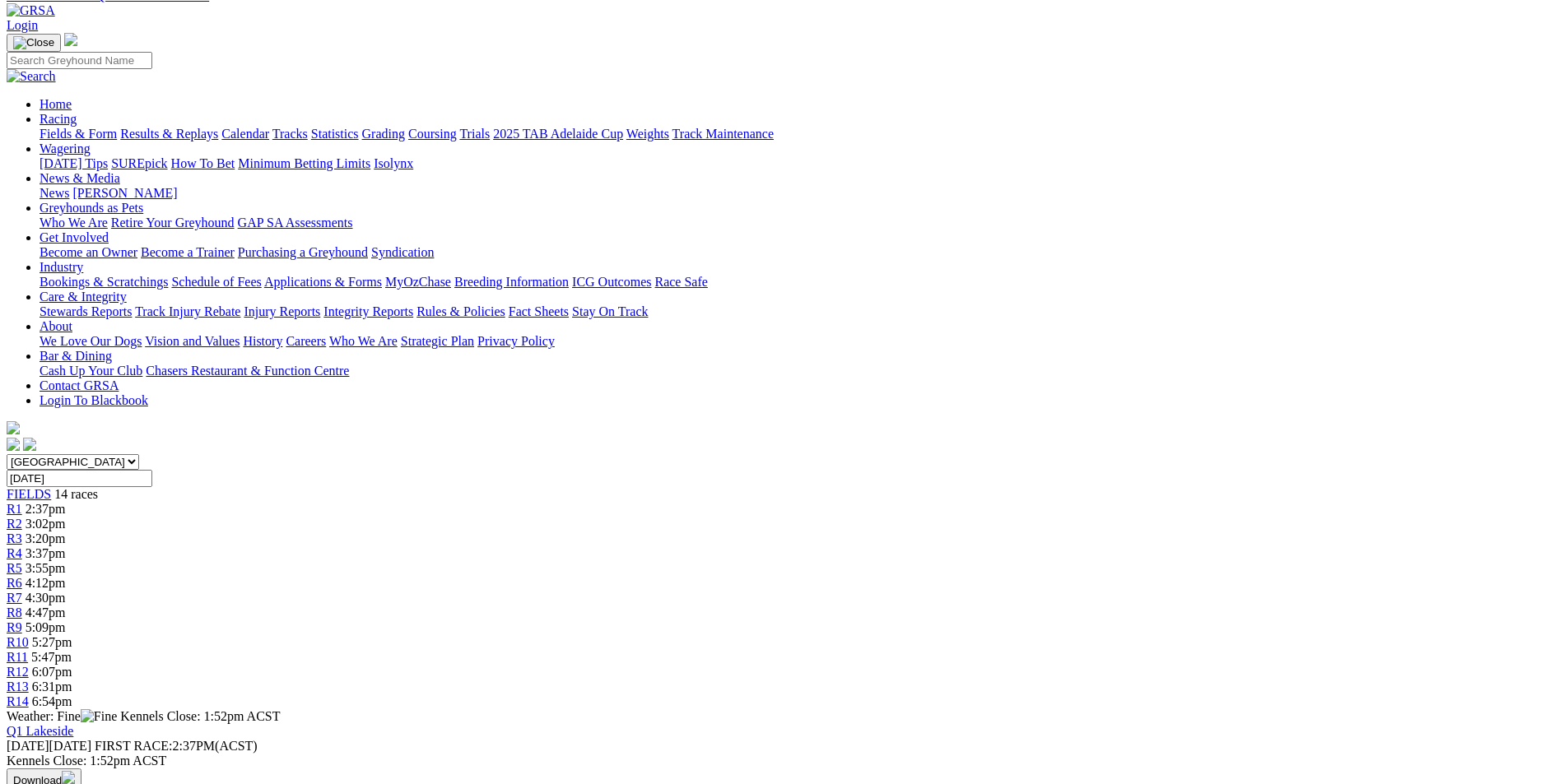
click at [23, 590] on span "R7" at bounding box center [14, 597] width 15 height 14
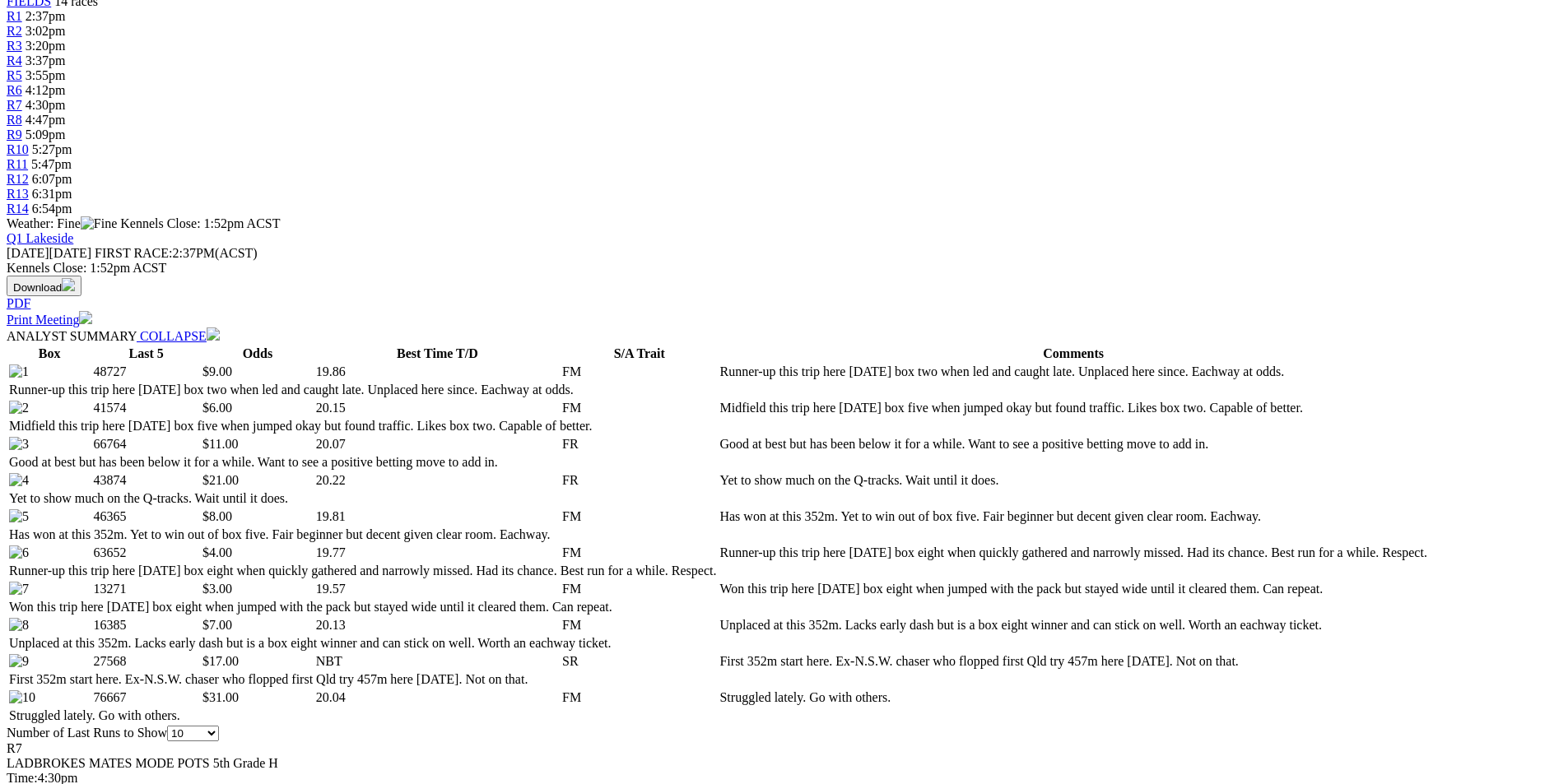
scroll to position [576, 0]
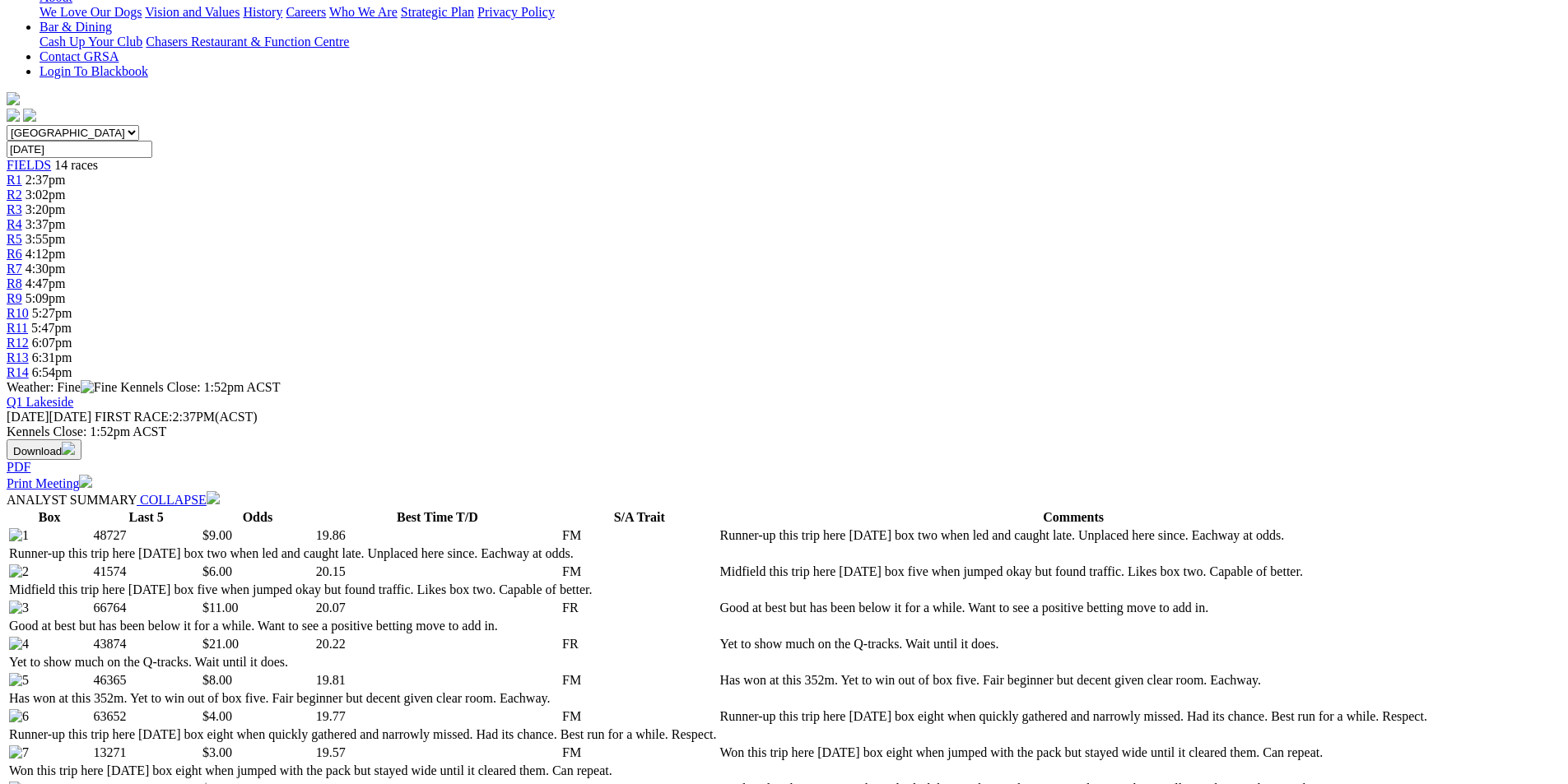
scroll to position [0, 0]
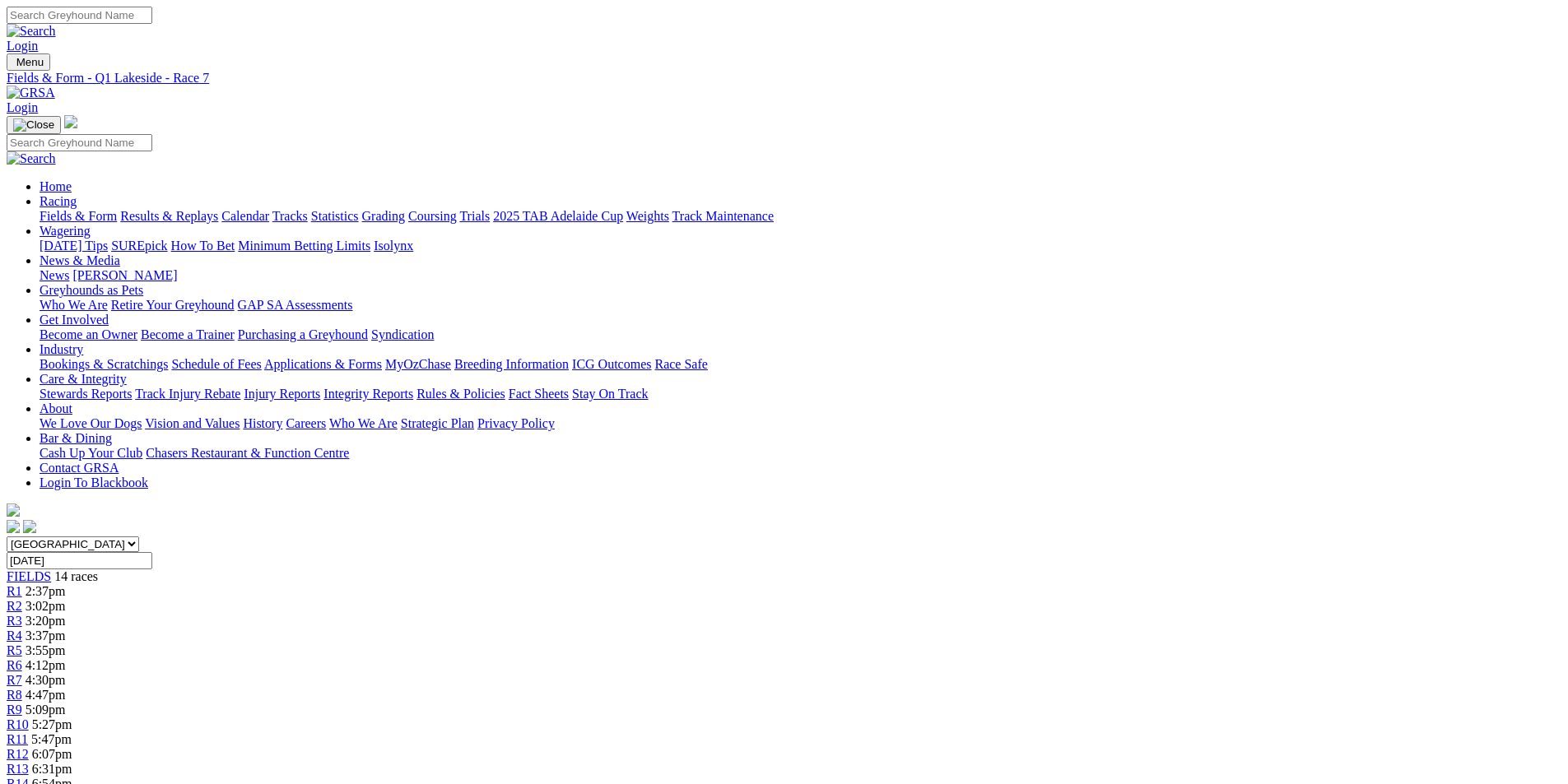
click at [23, 688] on link "R8" at bounding box center [14, 694] width 15 height 14
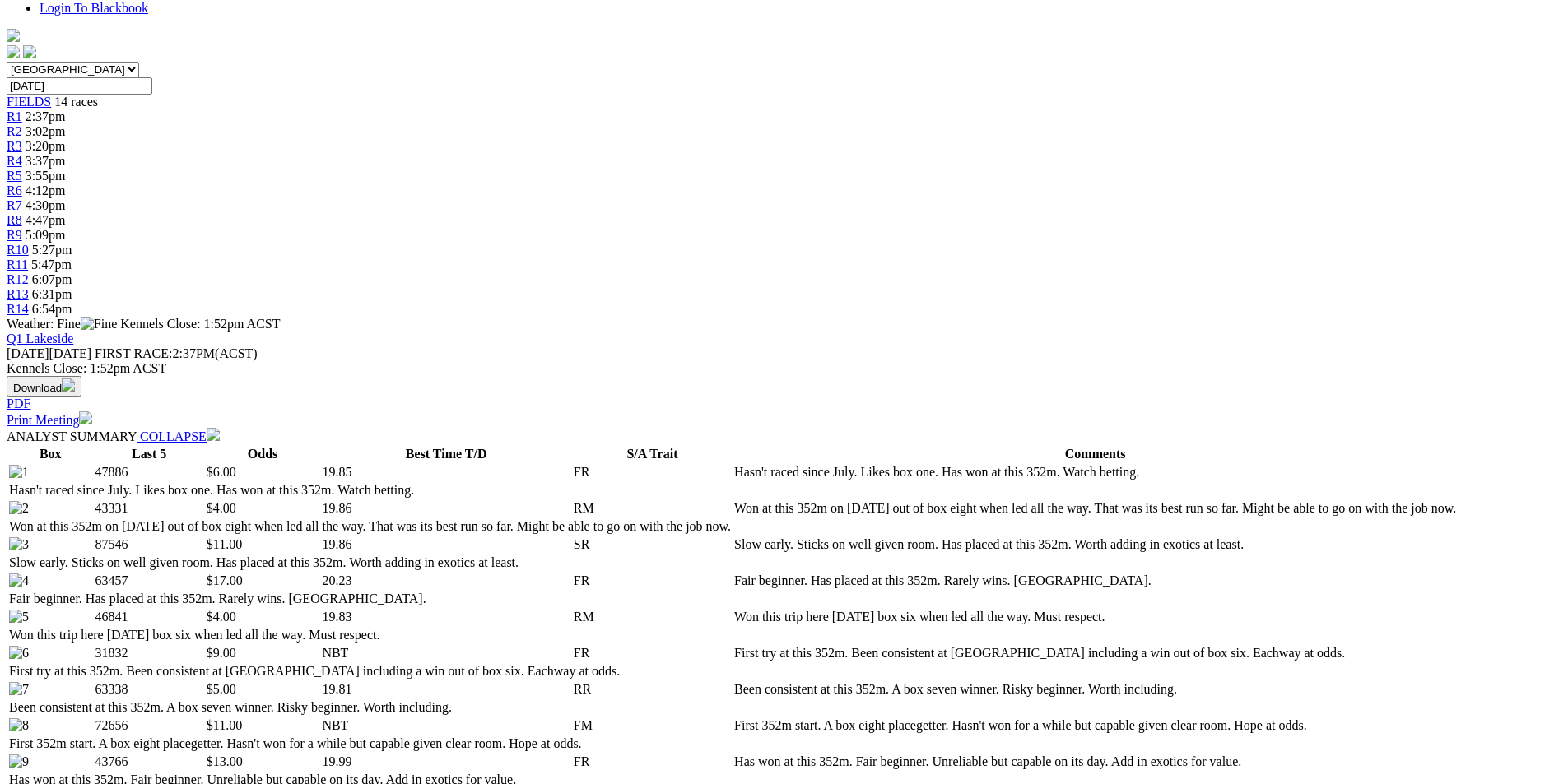
scroll to position [658, 0]
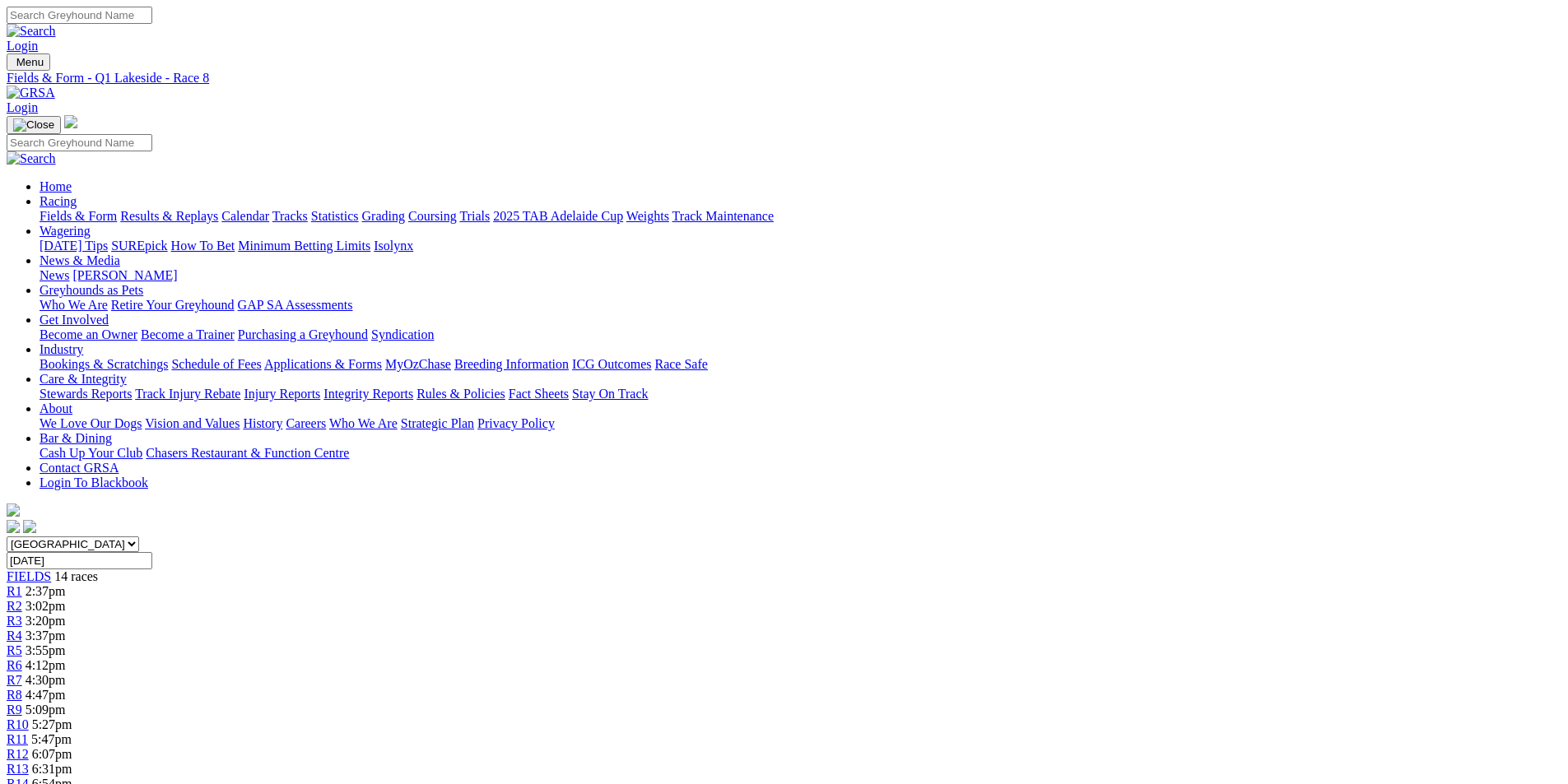
click at [23, 703] on span "R9" at bounding box center [14, 709] width 15 height 14
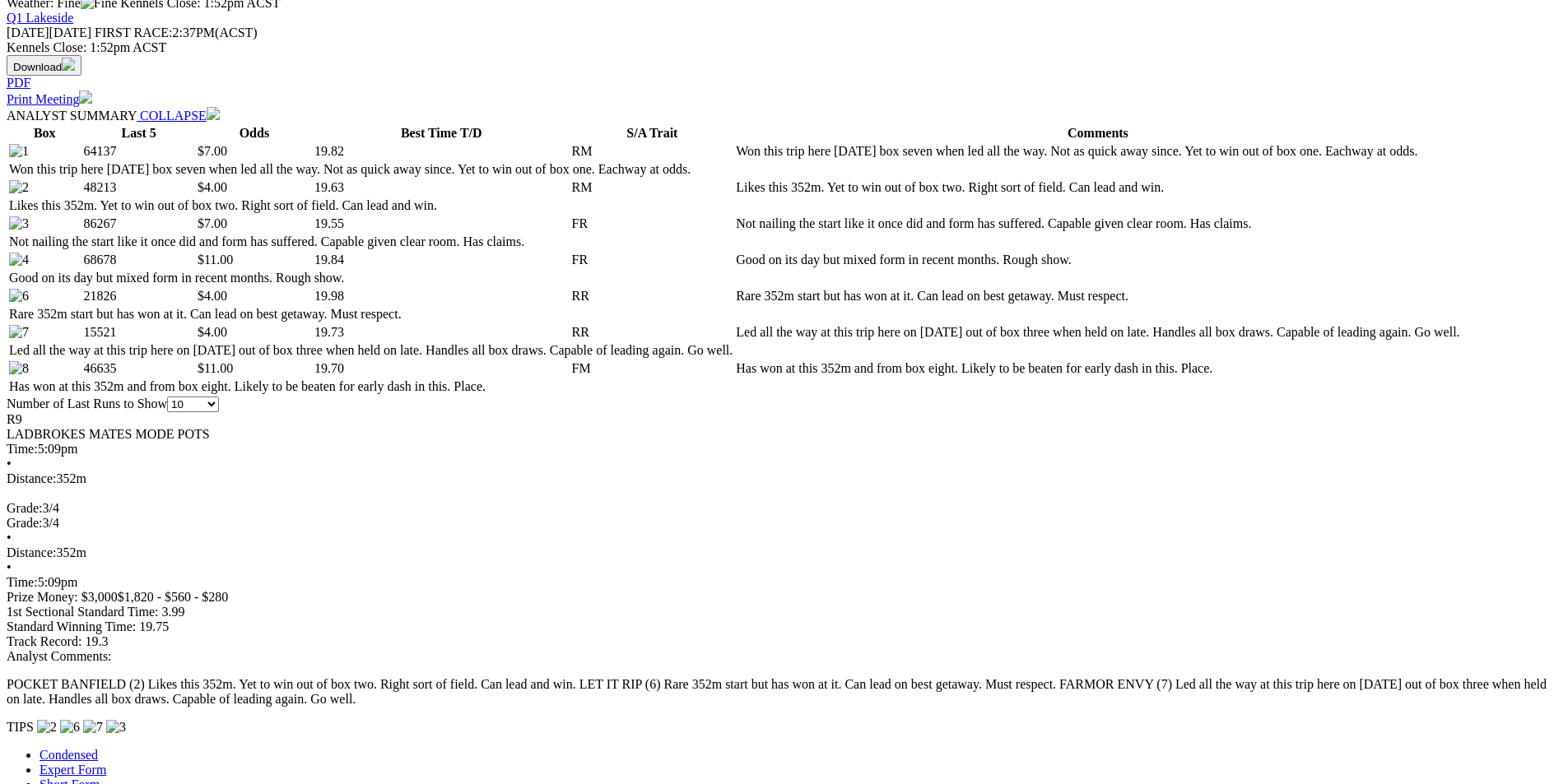
scroll to position [823, 0]
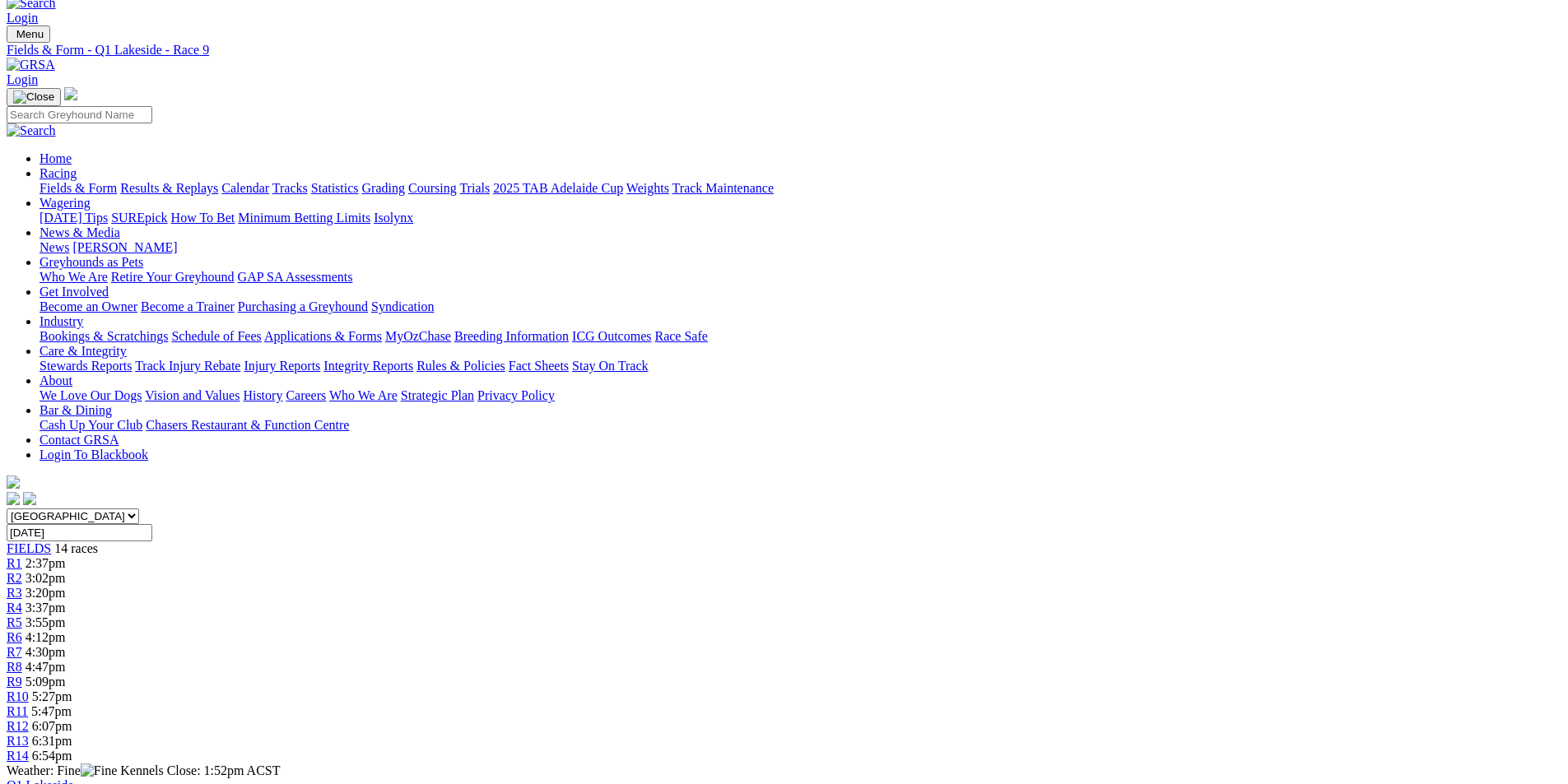
scroll to position [0, 0]
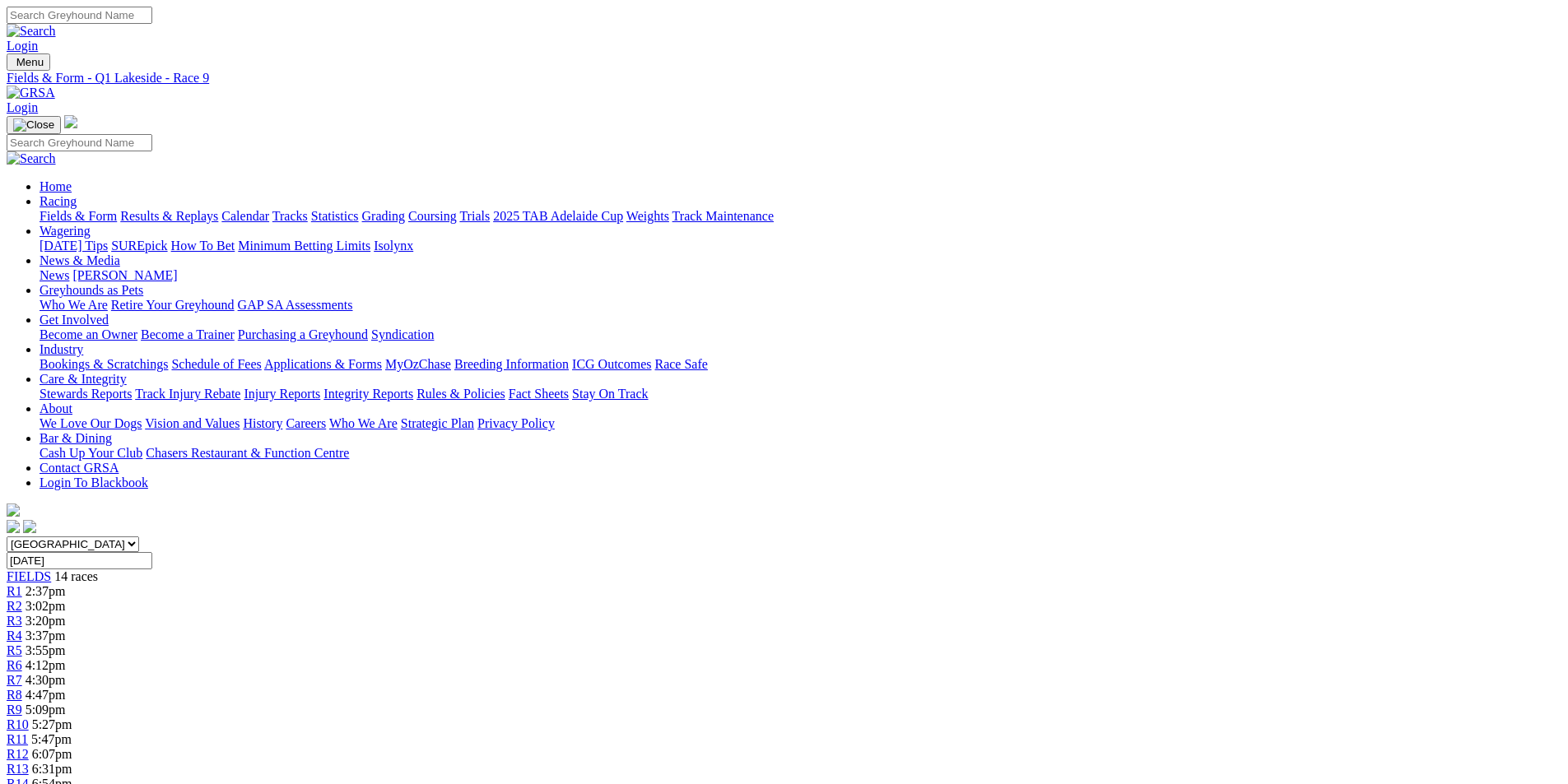
click at [29, 718] on span "R10" at bounding box center [17, 724] width 23 height 14
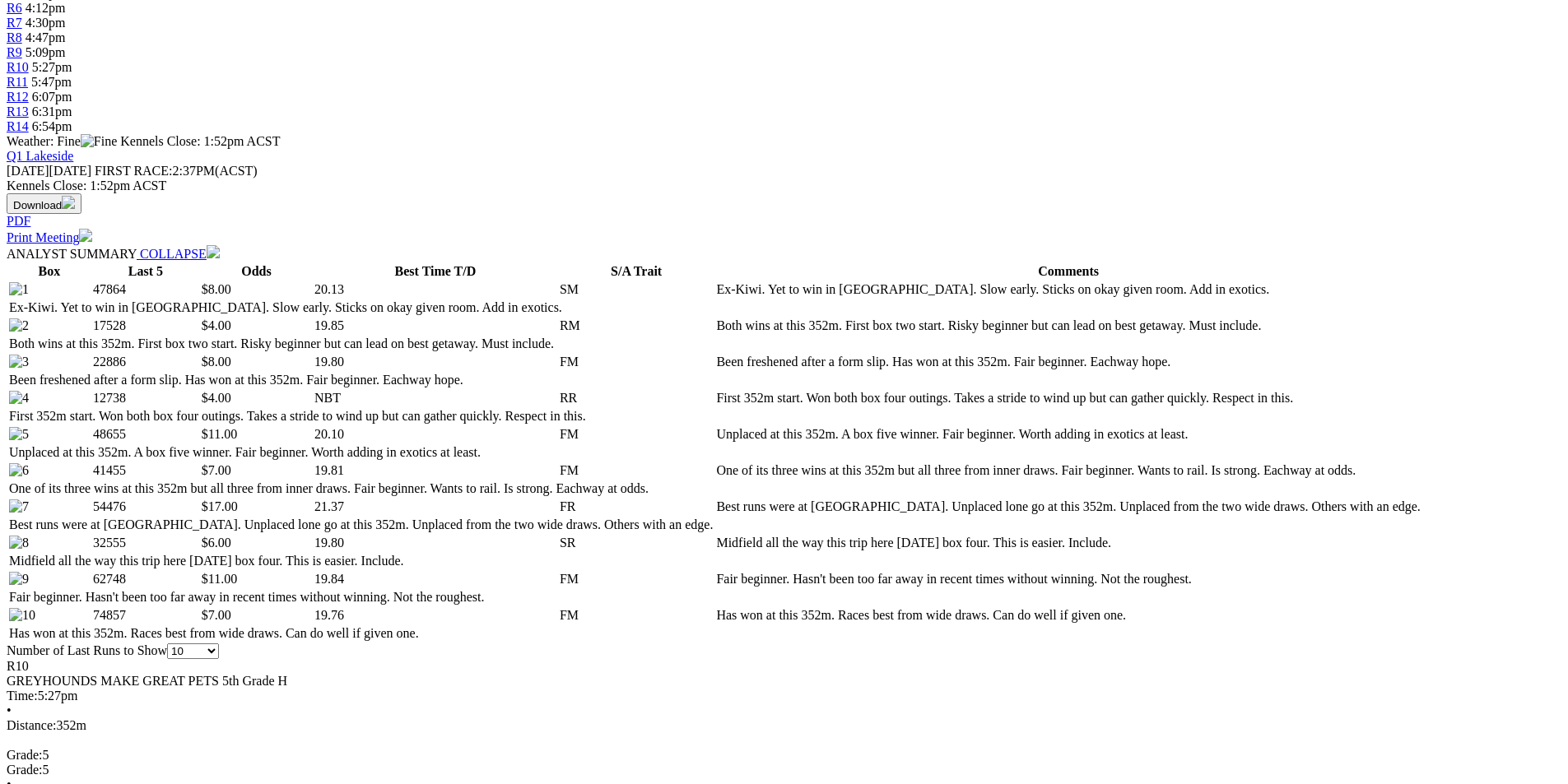
scroll to position [658, 0]
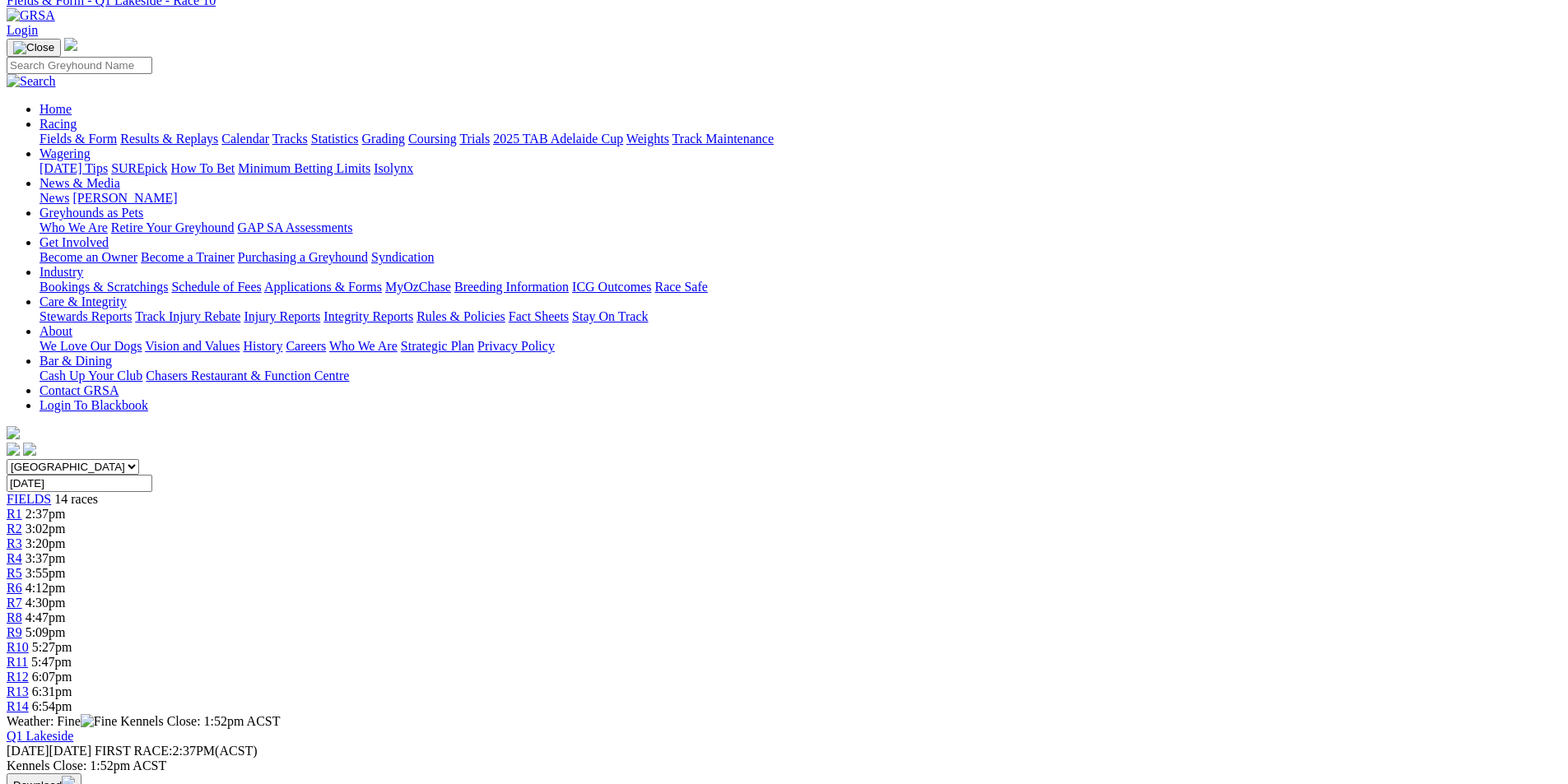
scroll to position [0, 0]
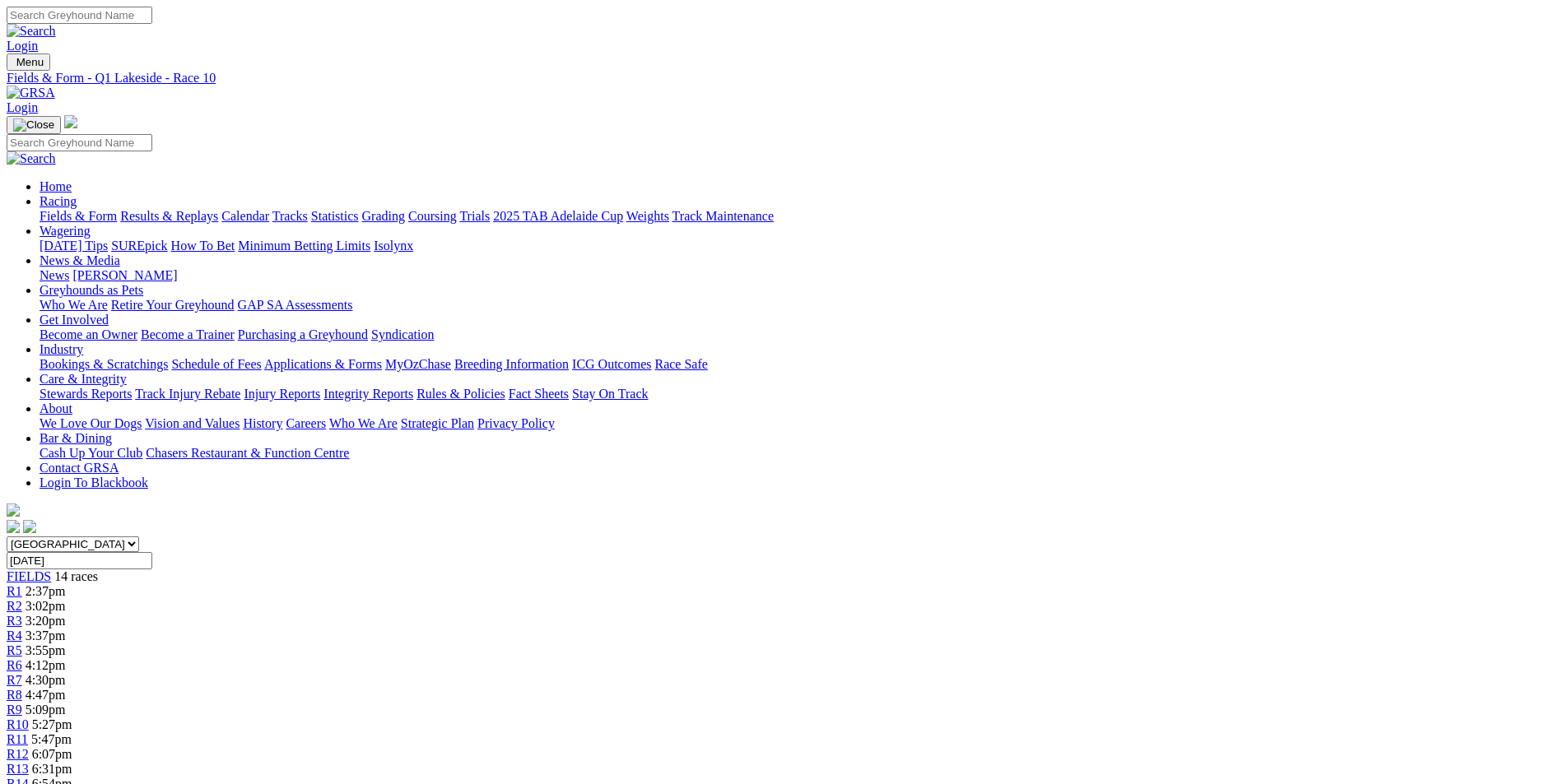
click at [28, 732] on link "R11" at bounding box center [17, 739] width 22 height 14
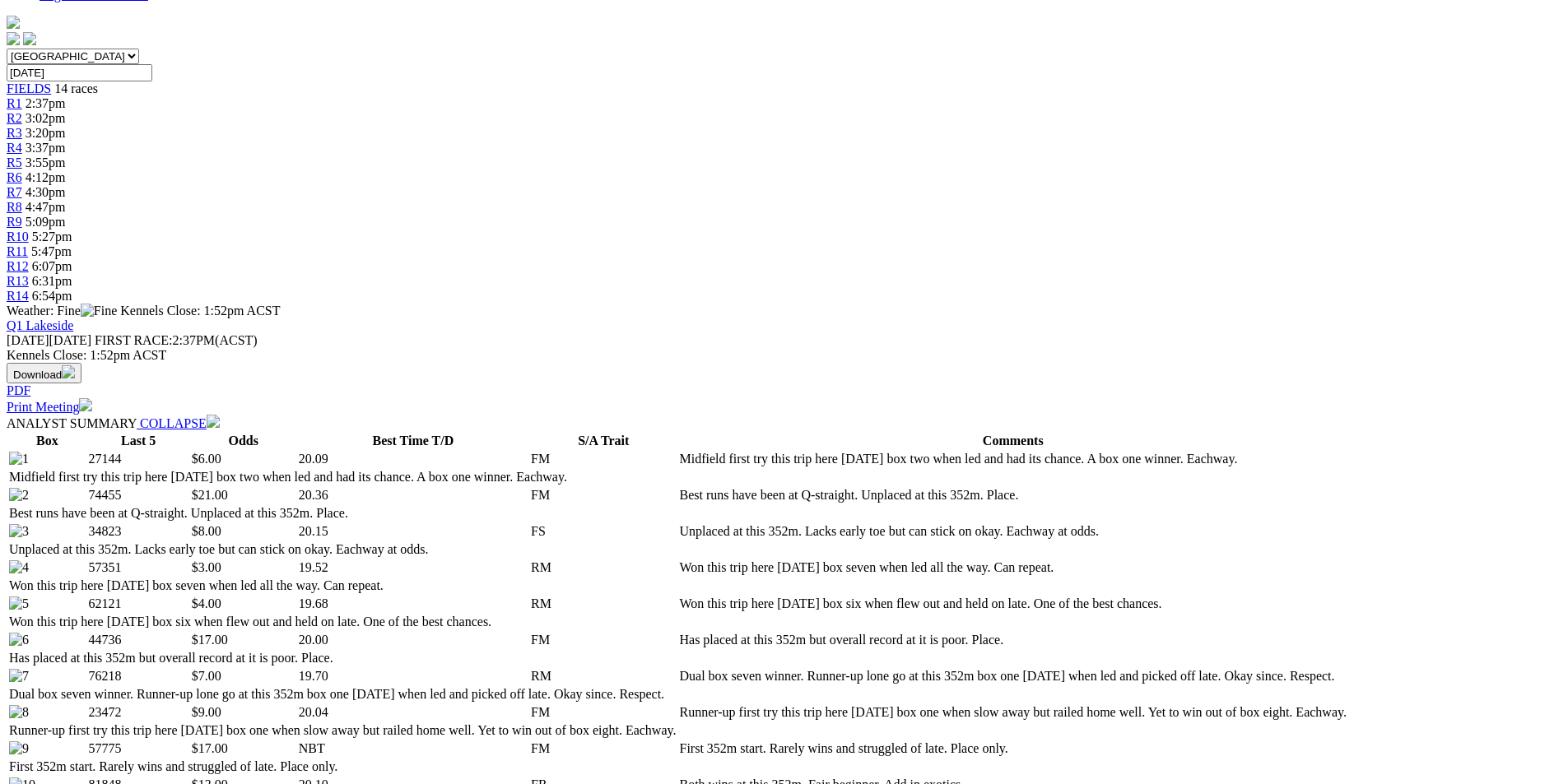
scroll to position [494, 0]
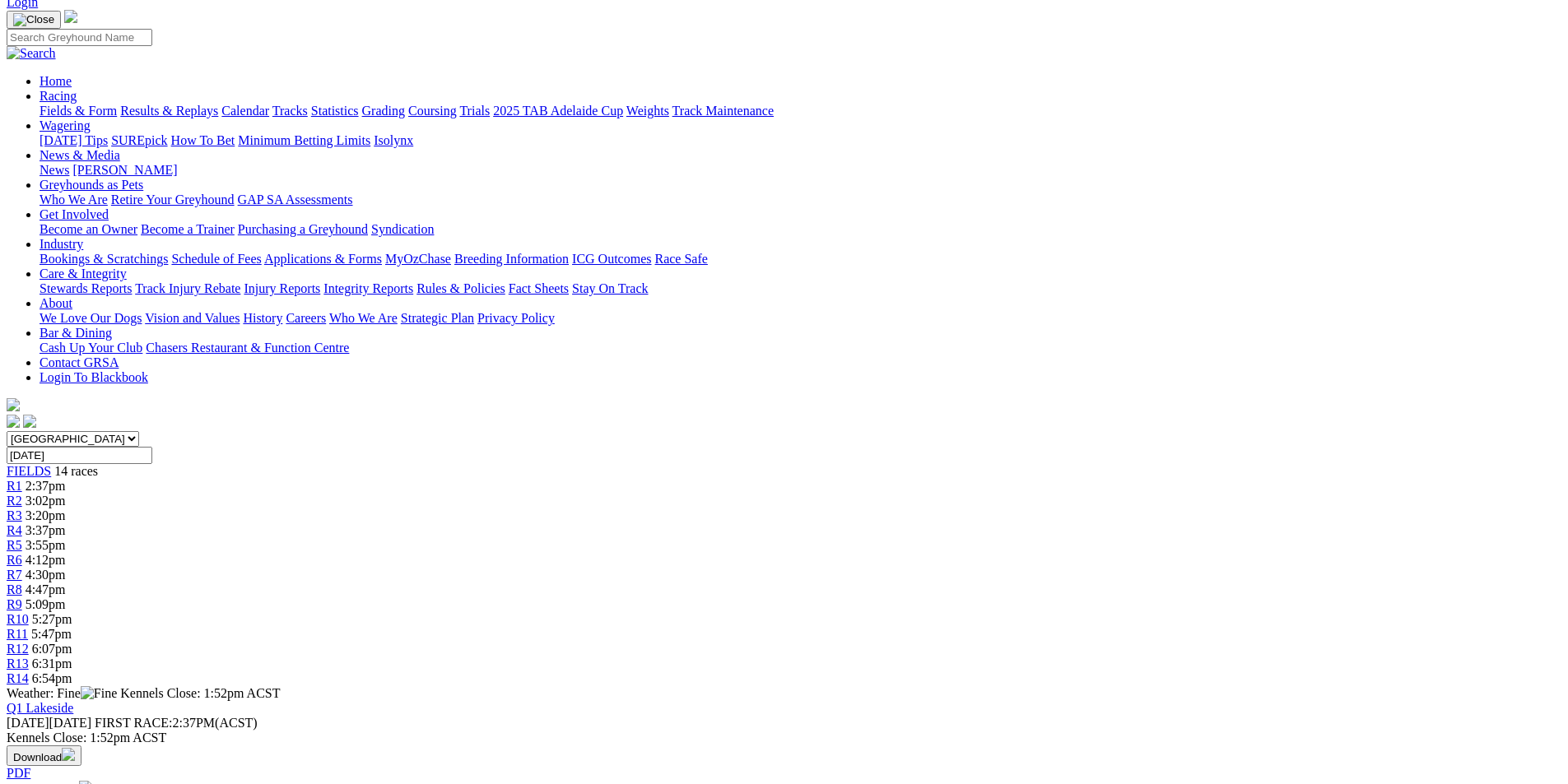
scroll to position [0, 0]
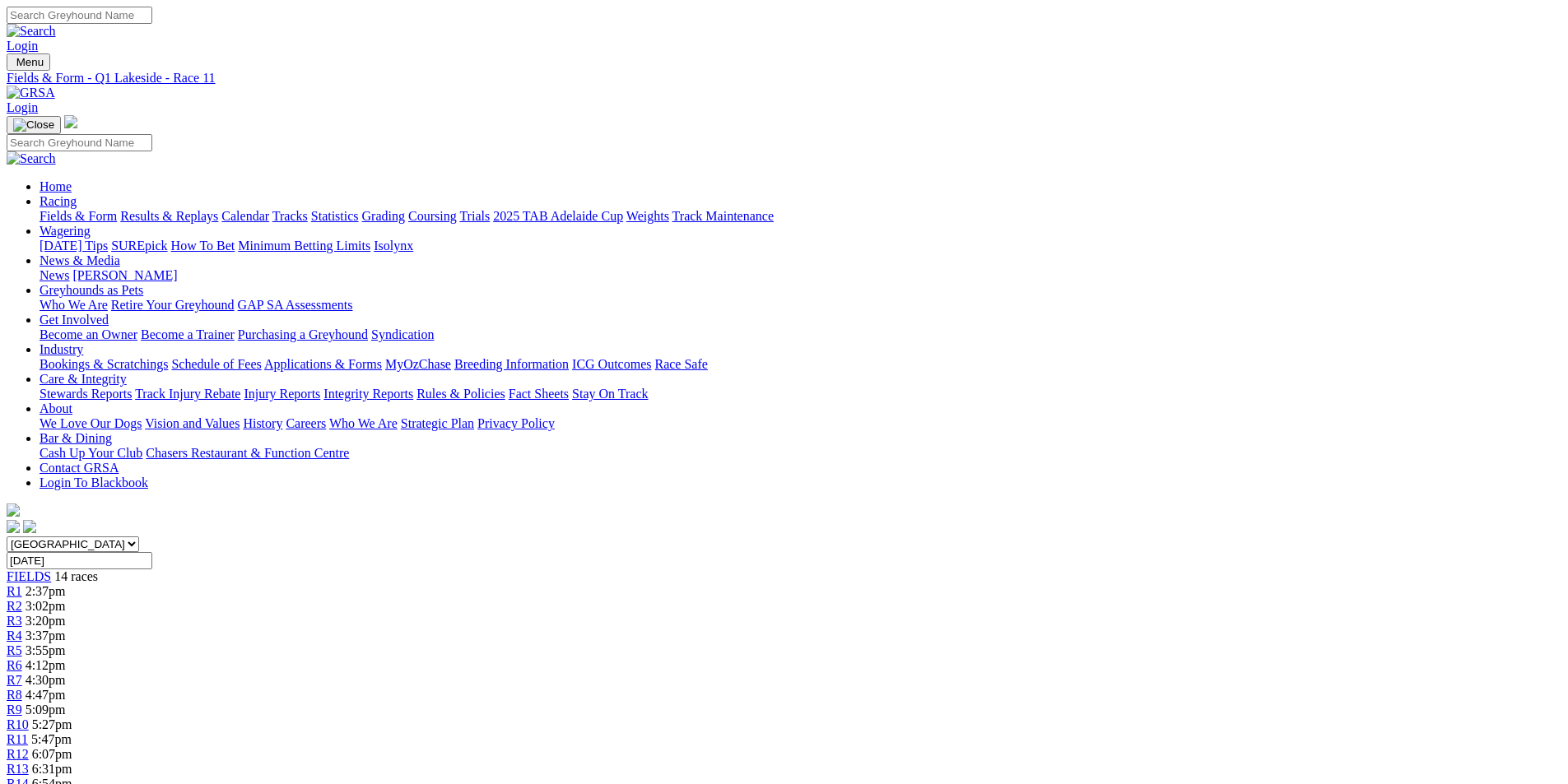
click at [29, 747] on span "R12" at bounding box center [17, 753] width 23 height 14
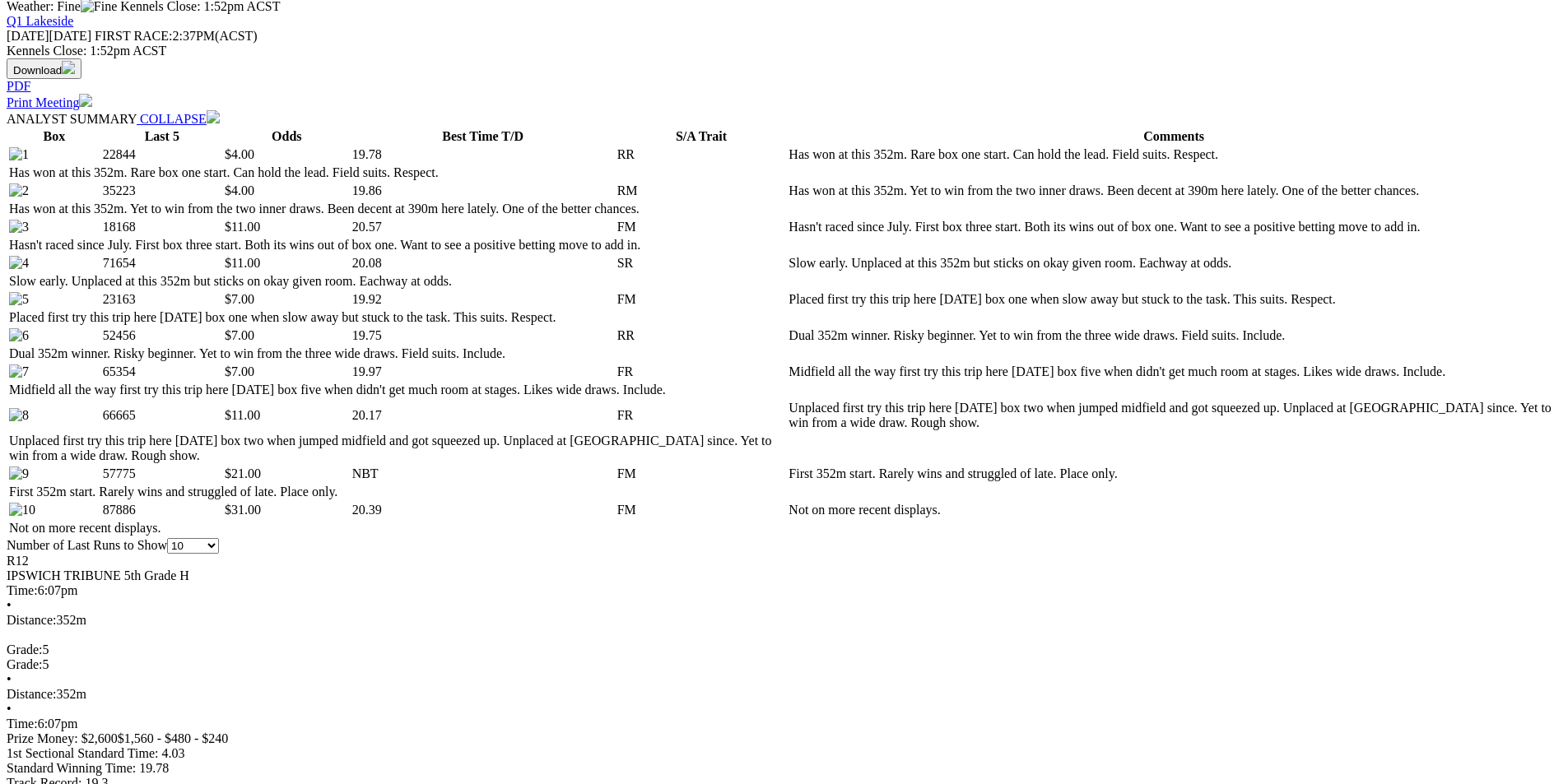
scroll to position [823, 0]
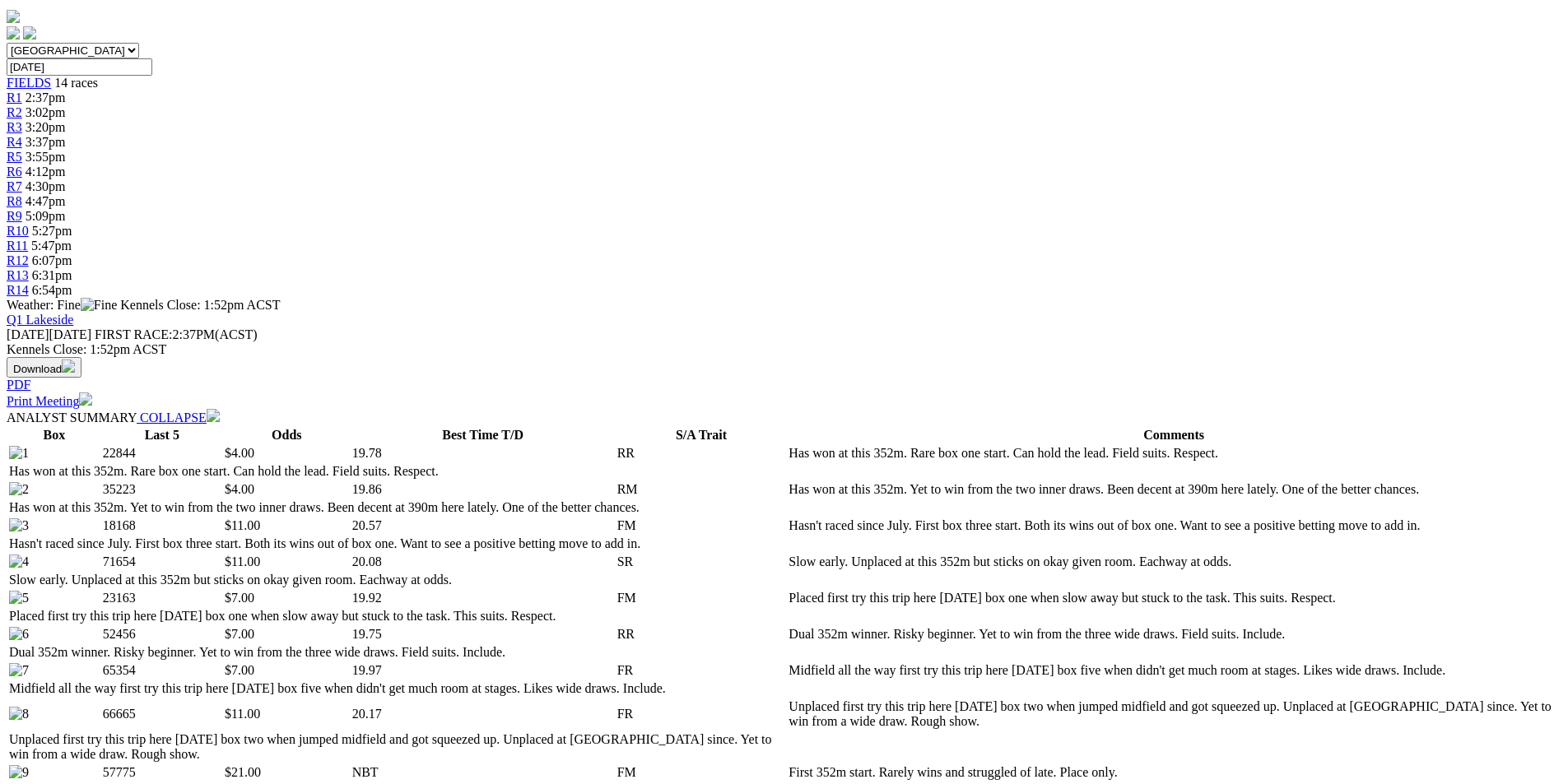
scroll to position [0, 0]
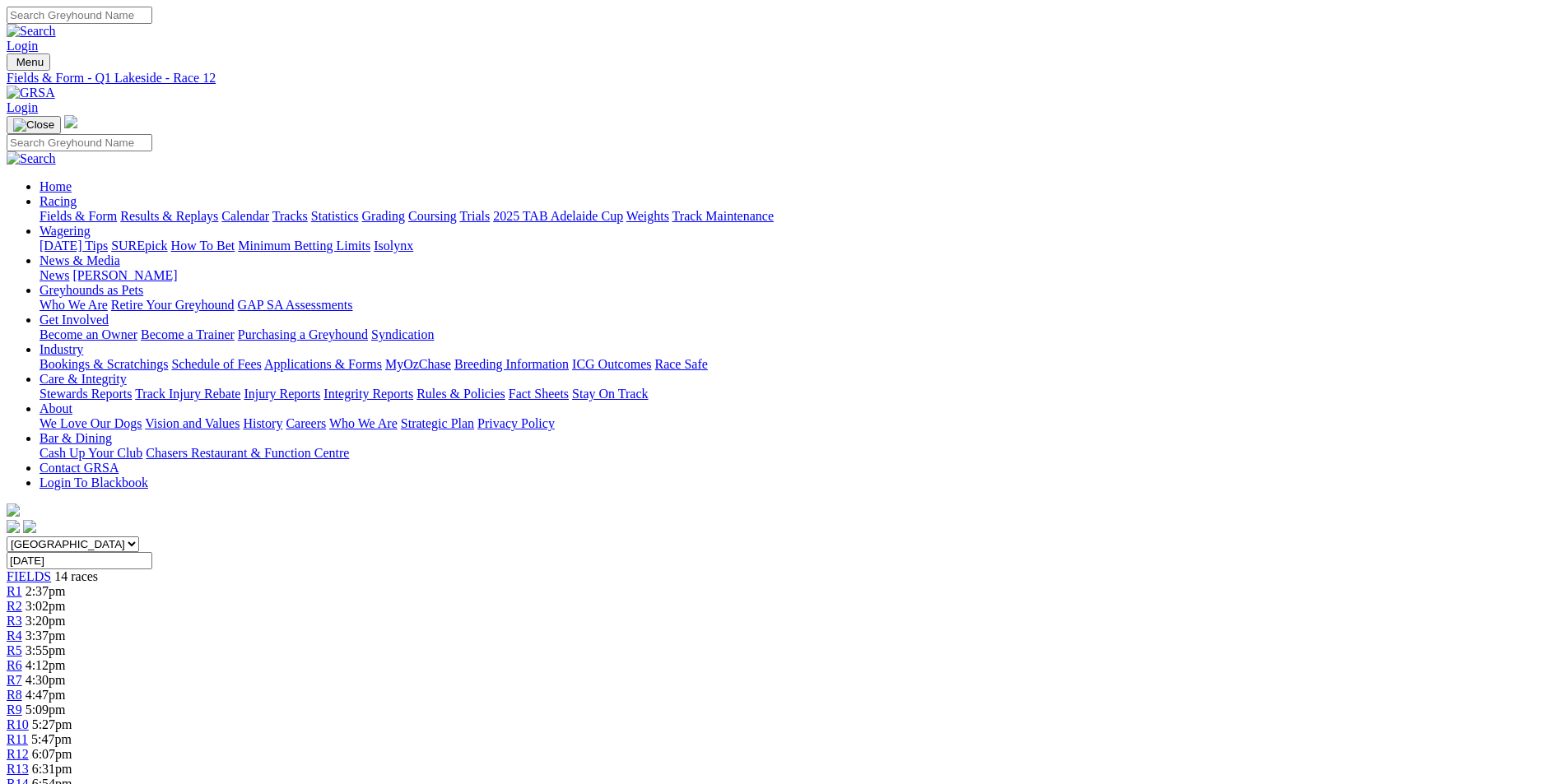
click at [29, 762] on span "R13" at bounding box center [17, 769] width 23 height 14
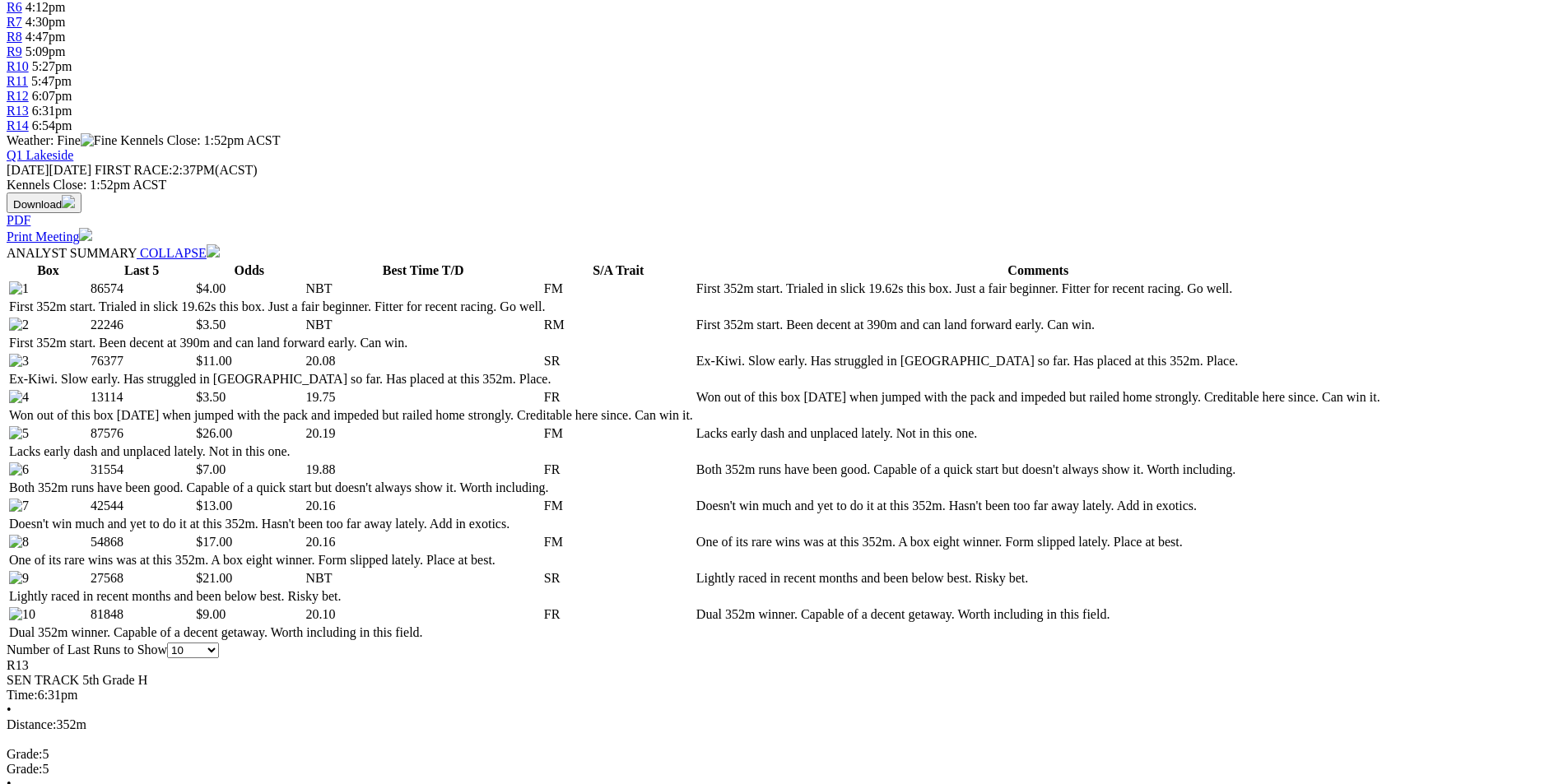
scroll to position [741, 0]
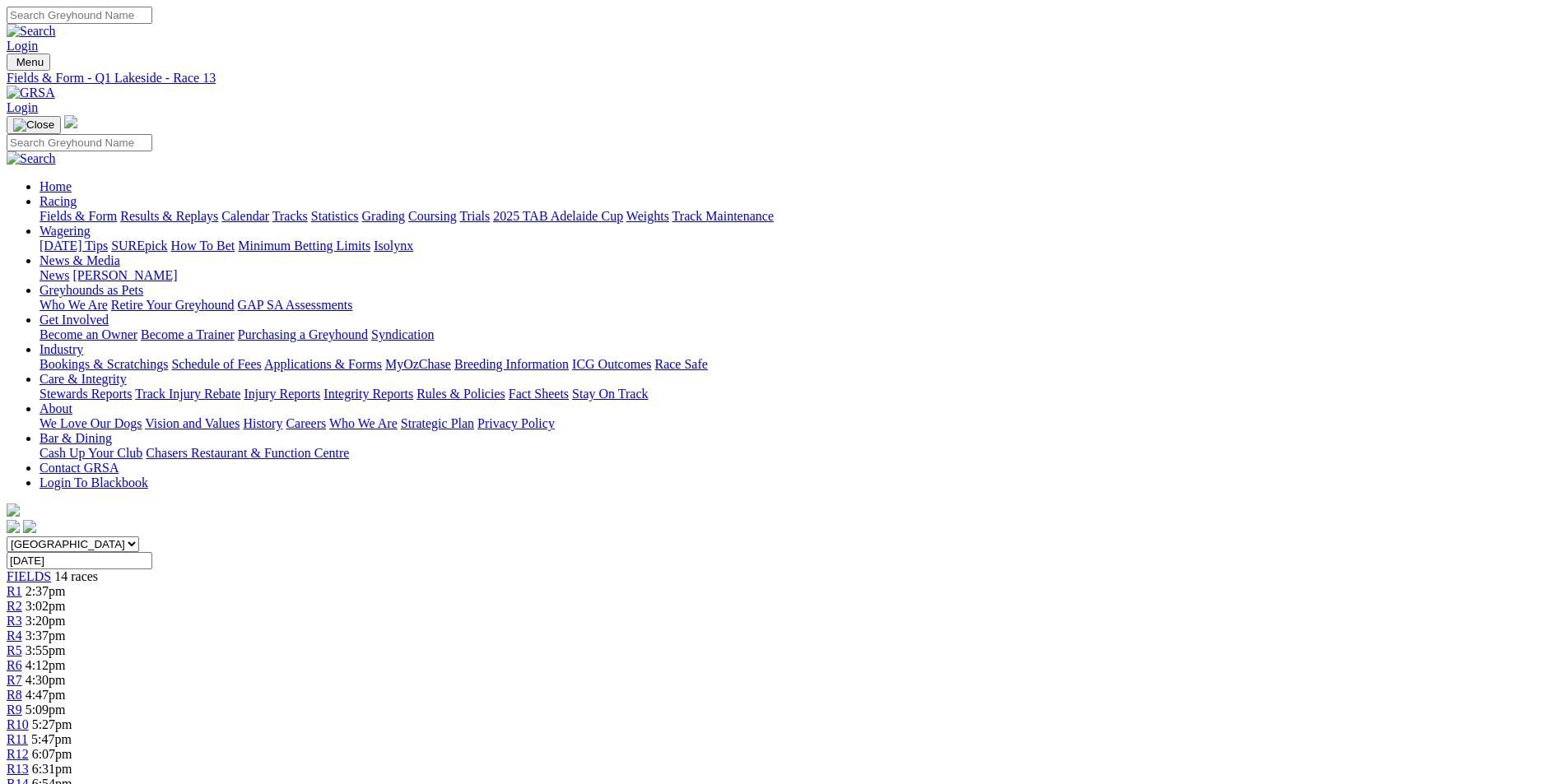
click at [29, 777] on span "R14" at bounding box center [17, 783] width 23 height 14
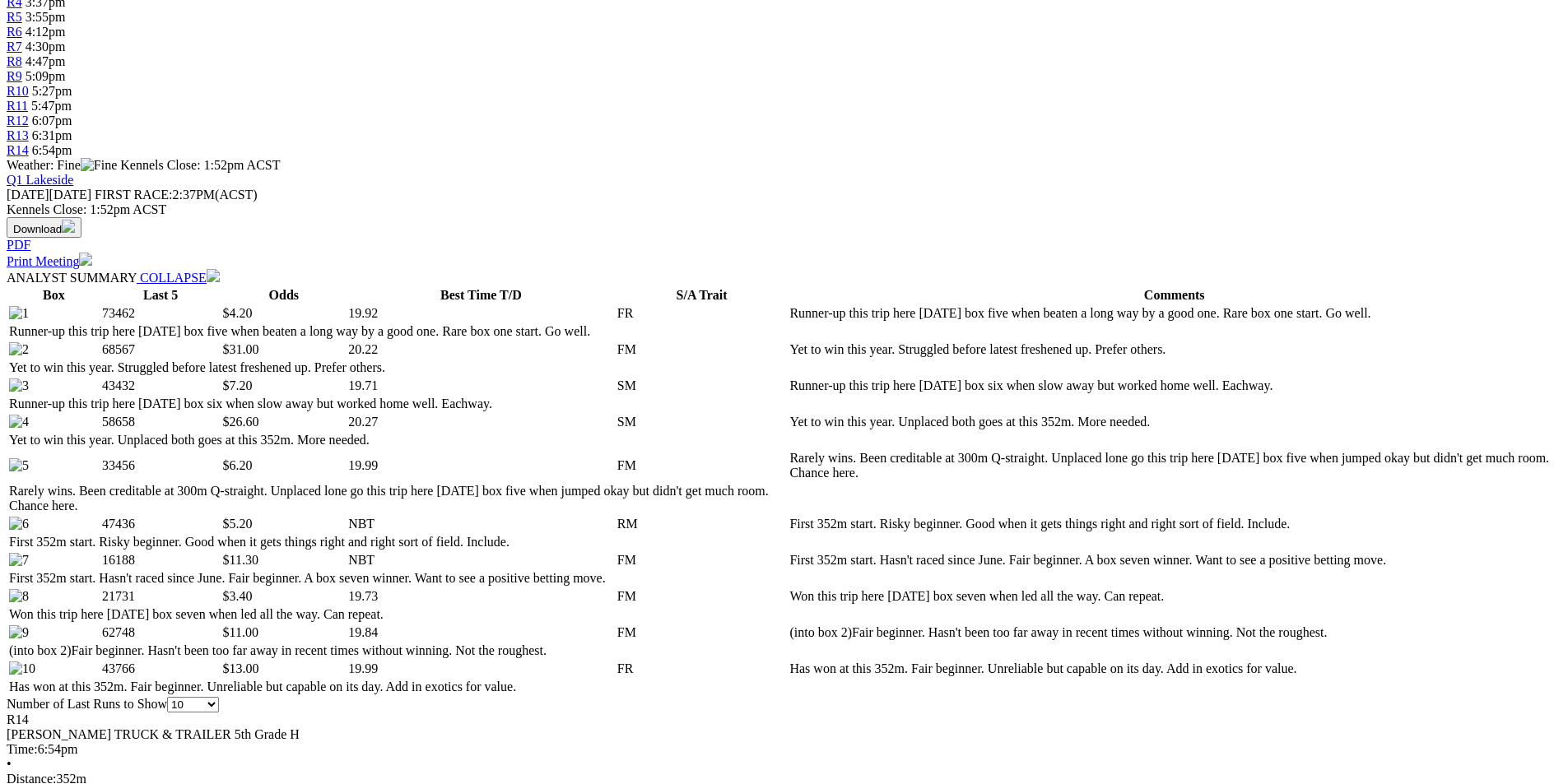
scroll to position [658, 0]
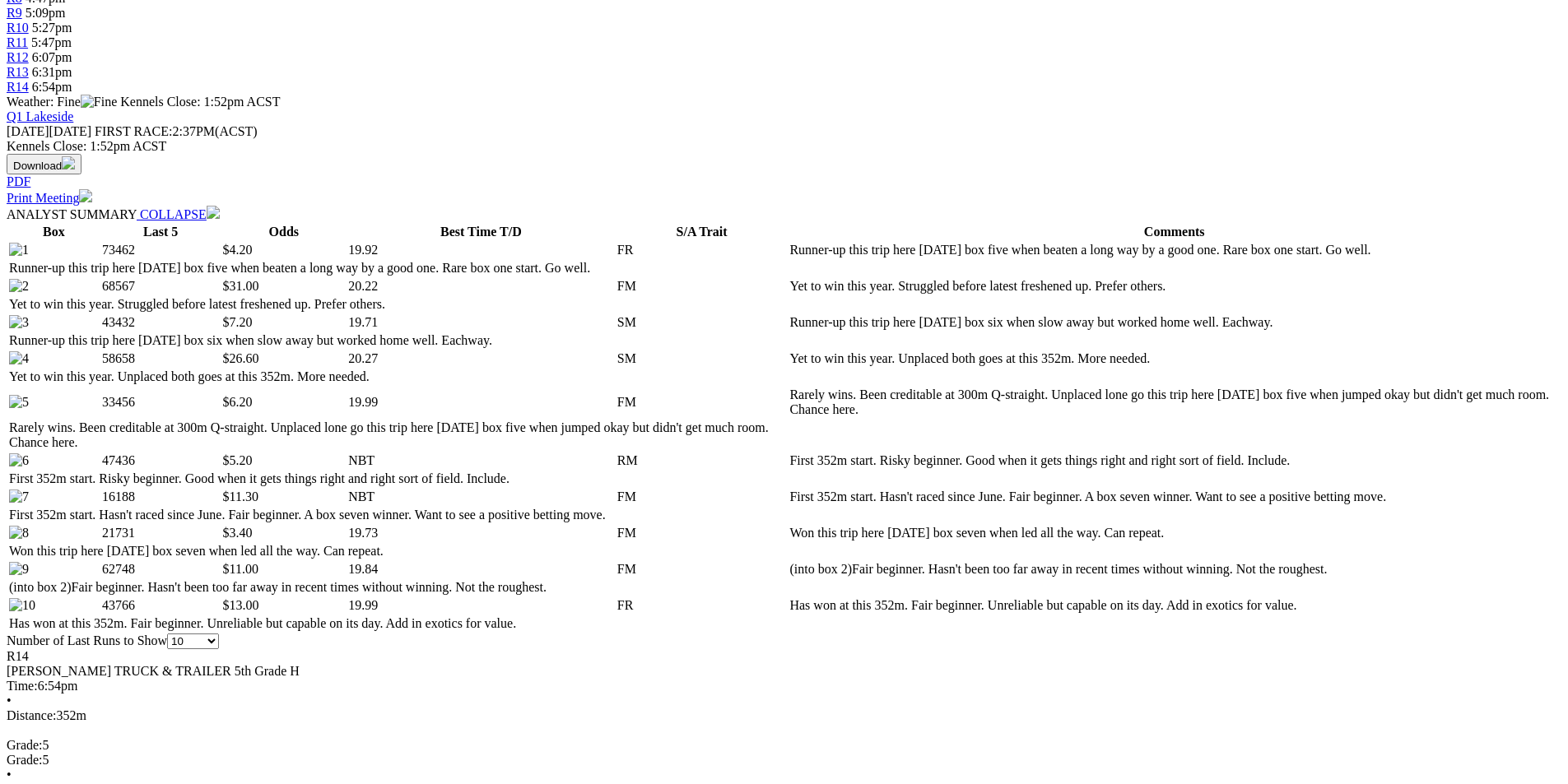
scroll to position [576, 0]
